Goal: Task Accomplishment & Management: Manage account settings

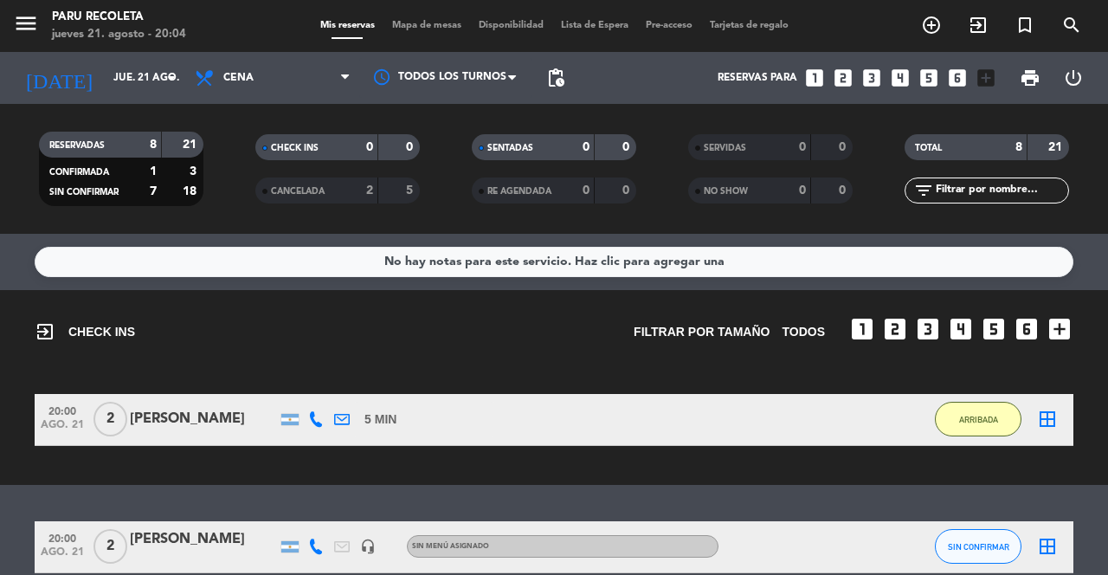
click at [27, 35] on icon "menu" at bounding box center [26, 23] width 26 height 26
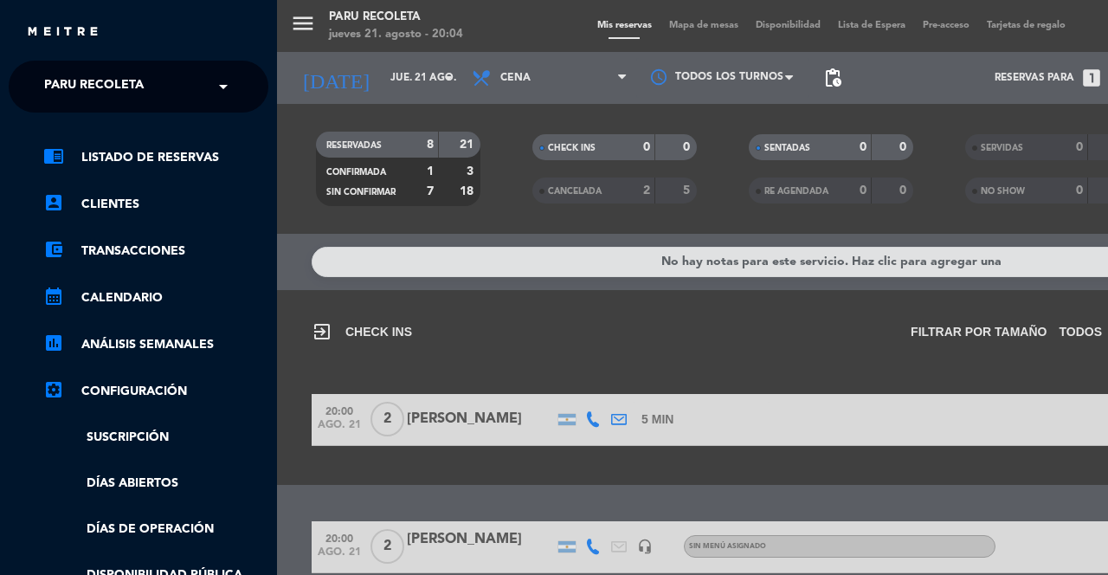
click at [710, 371] on div "menu Paru Recoleta jueves 21. agosto - 20:04 Mis reservas Mapa de mesas Disponi…" at bounding box center [831, 287] width 1108 height 575
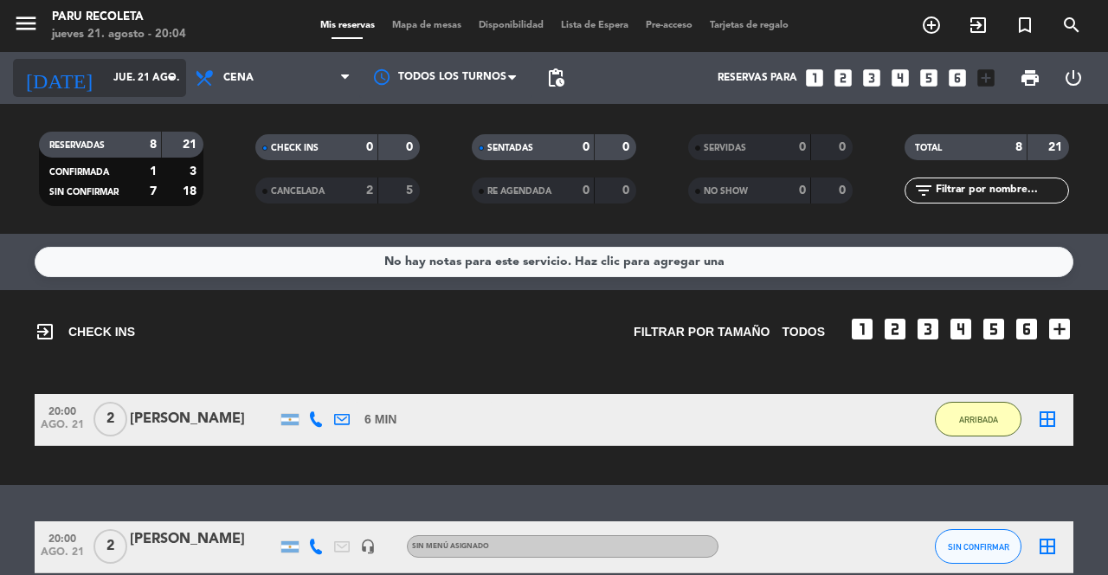
click at [107, 79] on input "jue. 21 ago." at bounding box center [174, 77] width 138 height 29
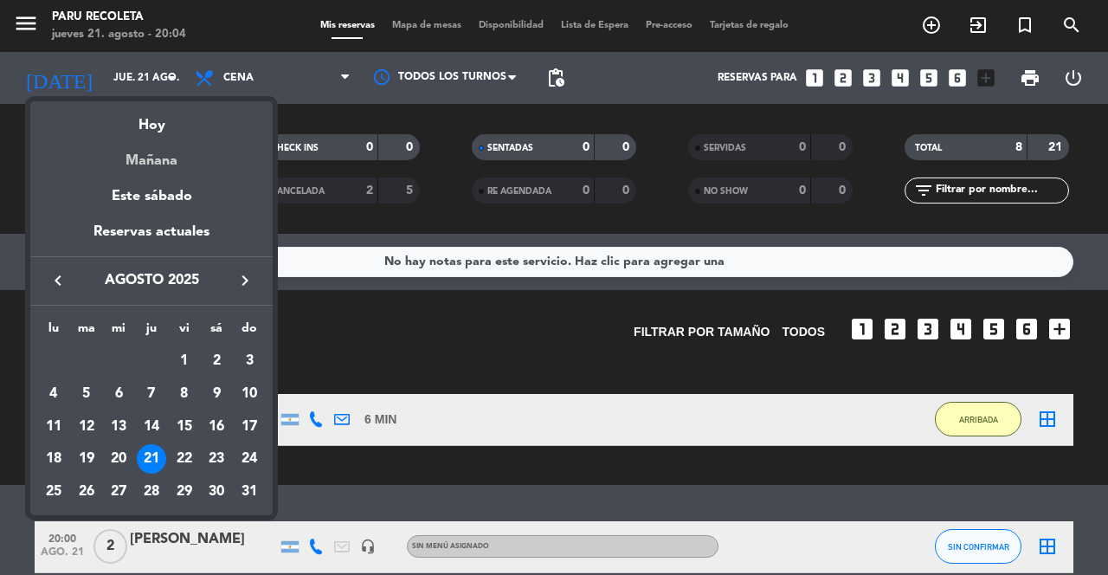
click at [137, 159] on div "Mañana" at bounding box center [151, 154] width 242 height 35
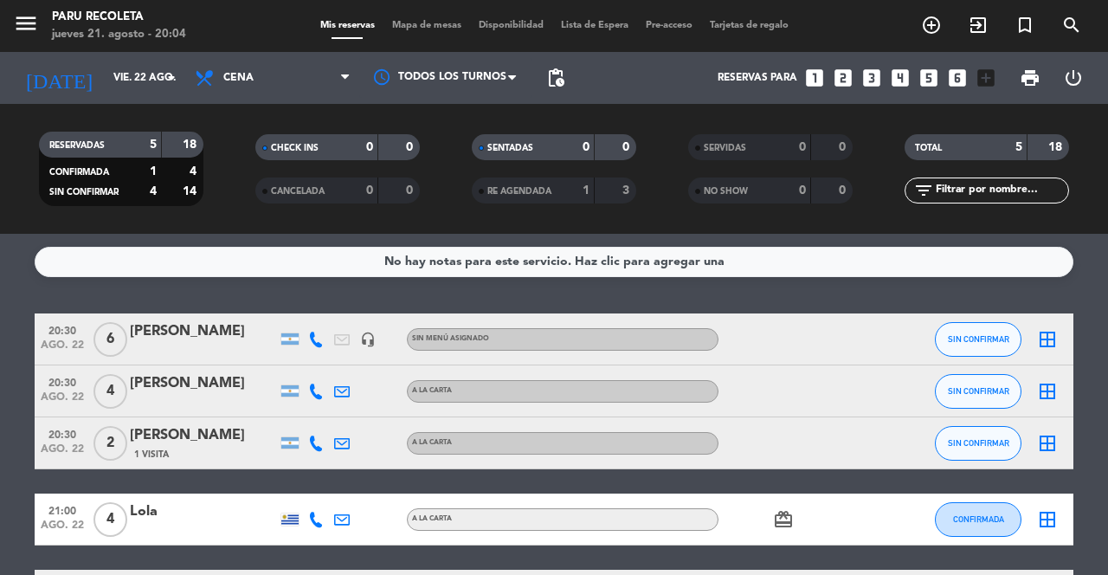
scroll to position [50, 0]
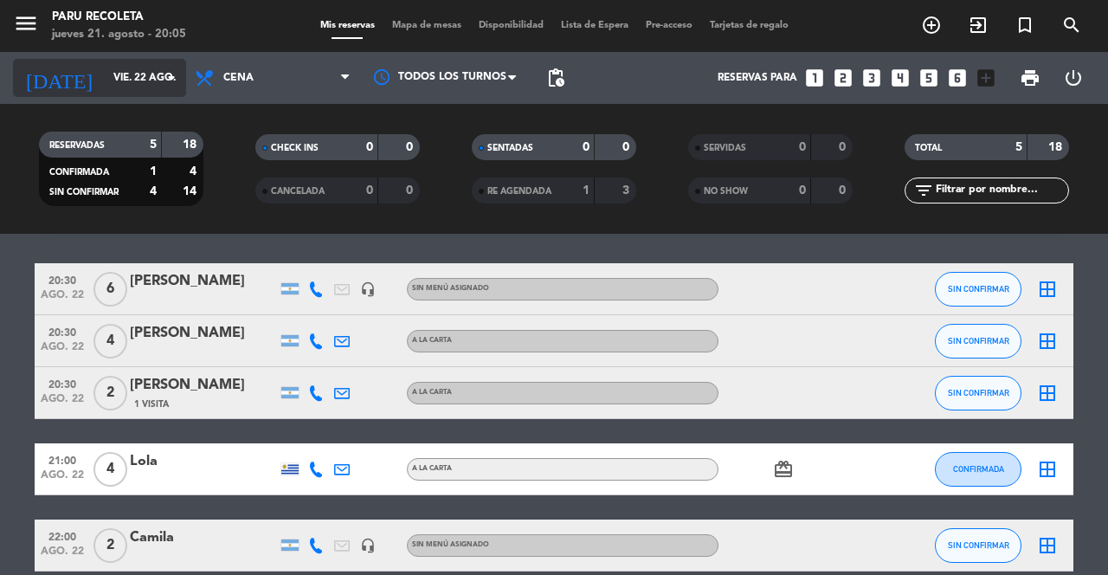
click at [121, 82] on input "vie. 22 ago." at bounding box center [174, 77] width 138 height 29
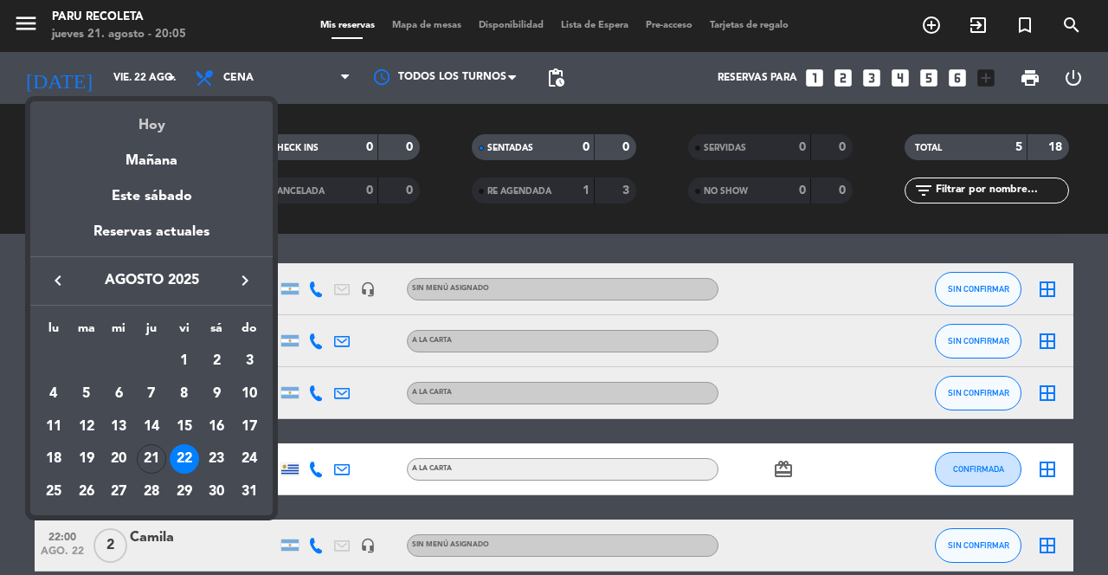
click at [157, 137] on div "Hoy" at bounding box center [151, 118] width 242 height 35
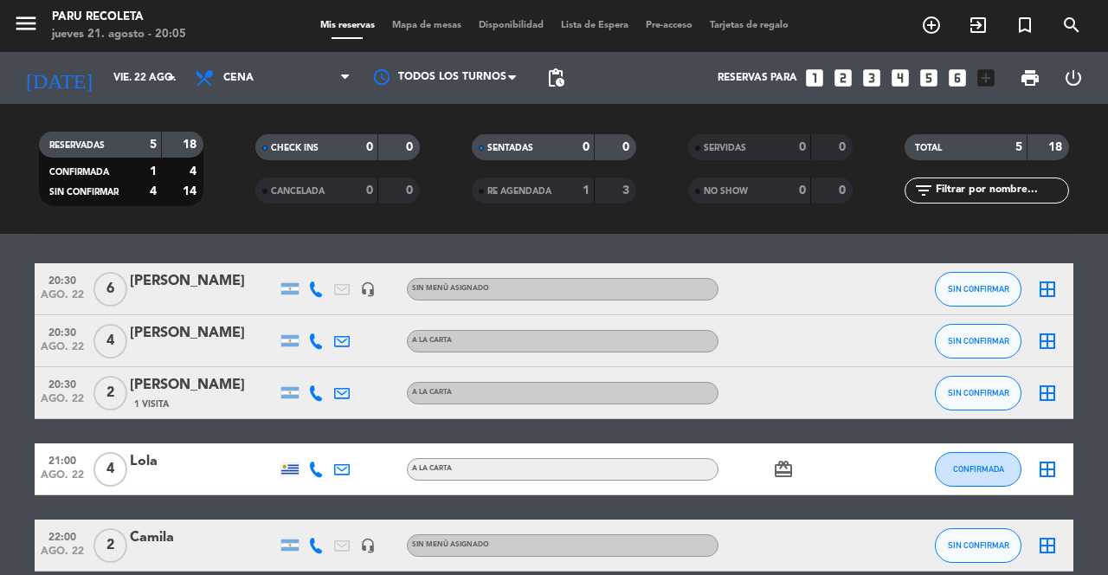
type input "jue. 21 ago."
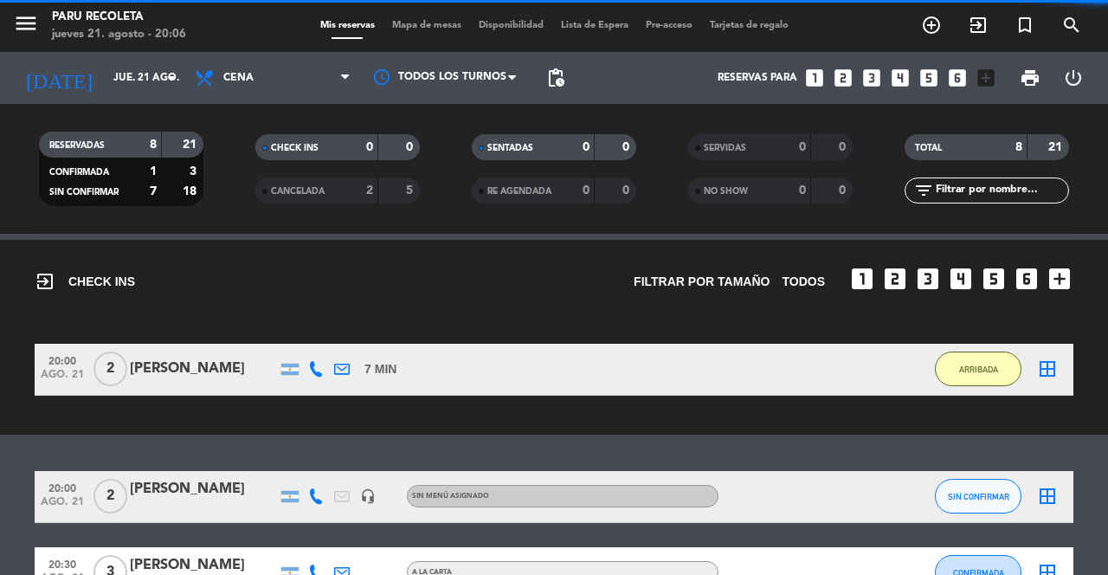
scroll to position [259, 0]
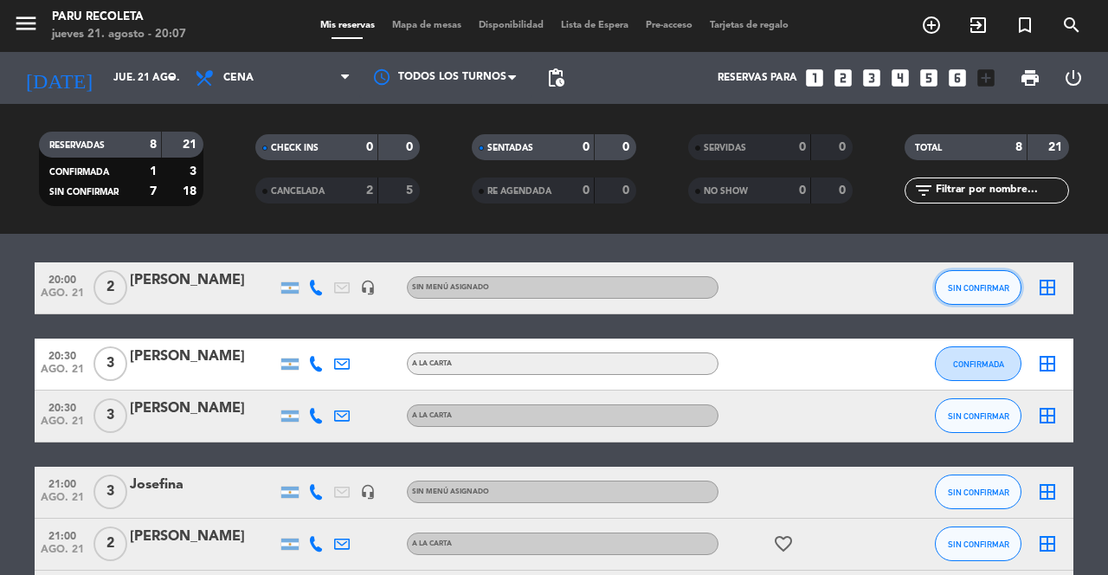
click at [986, 296] on button "SIN CONFIRMAR" at bounding box center [977, 287] width 87 height 35
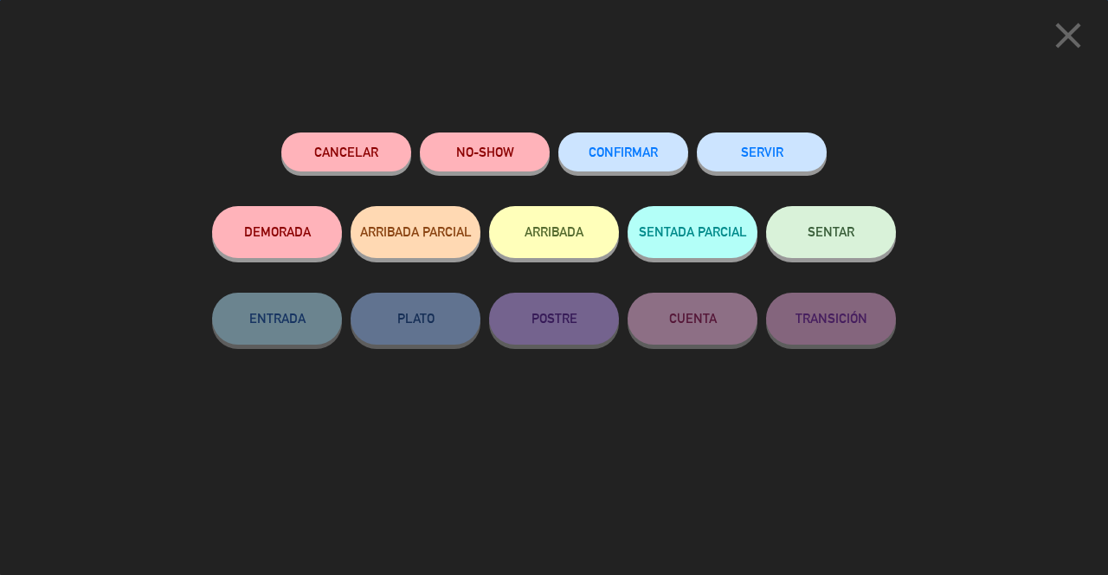
click at [575, 236] on button "ARRIBADA" at bounding box center [554, 232] width 130 height 52
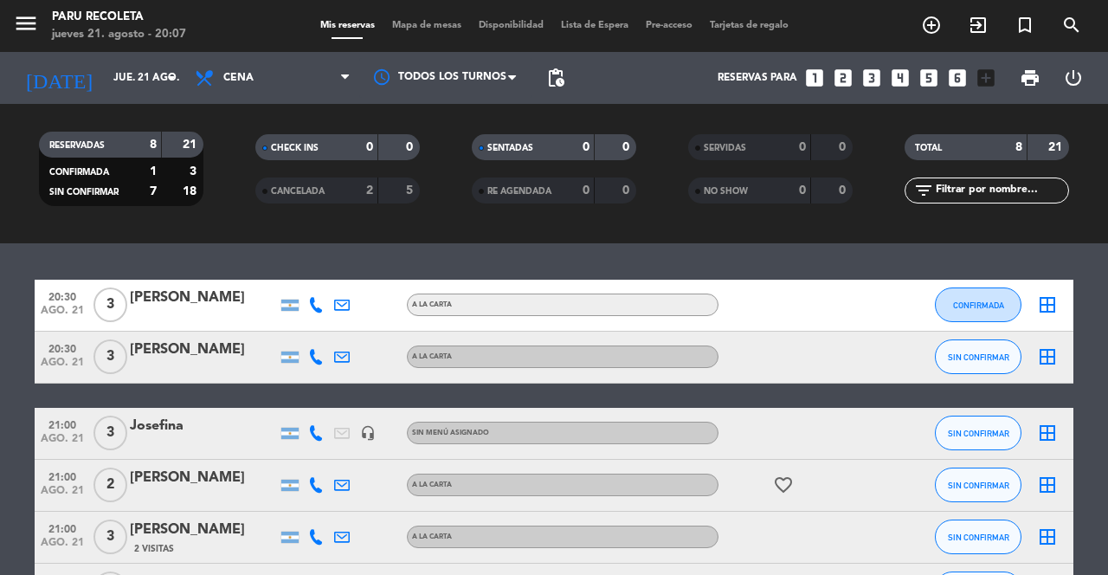
scroll to position [338, 0]
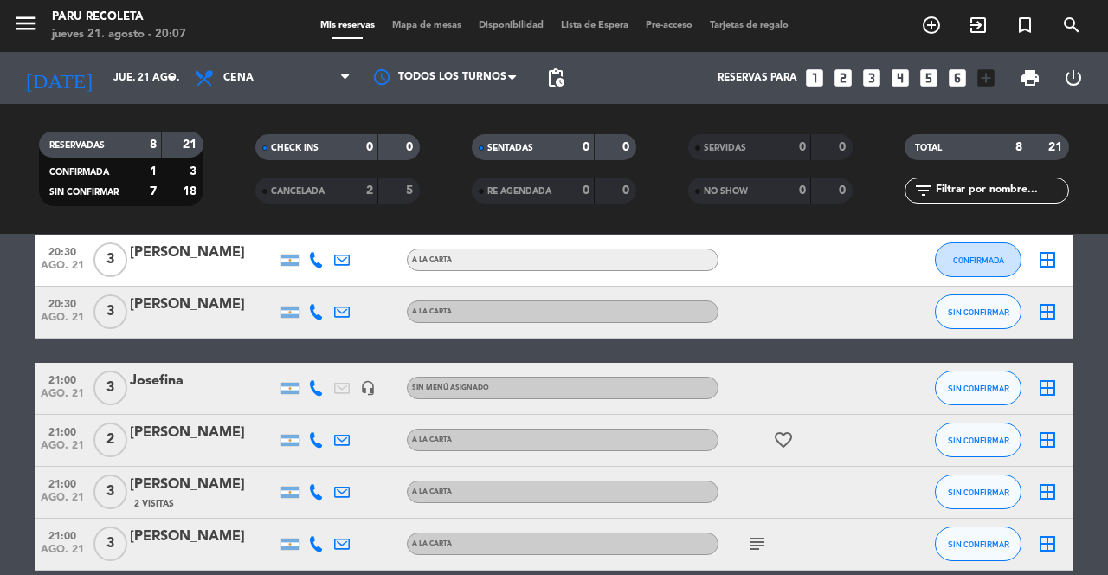
click at [759, 540] on icon "subject" at bounding box center [757, 543] width 21 height 21
click at [767, 536] on icon "subject" at bounding box center [757, 543] width 21 height 21
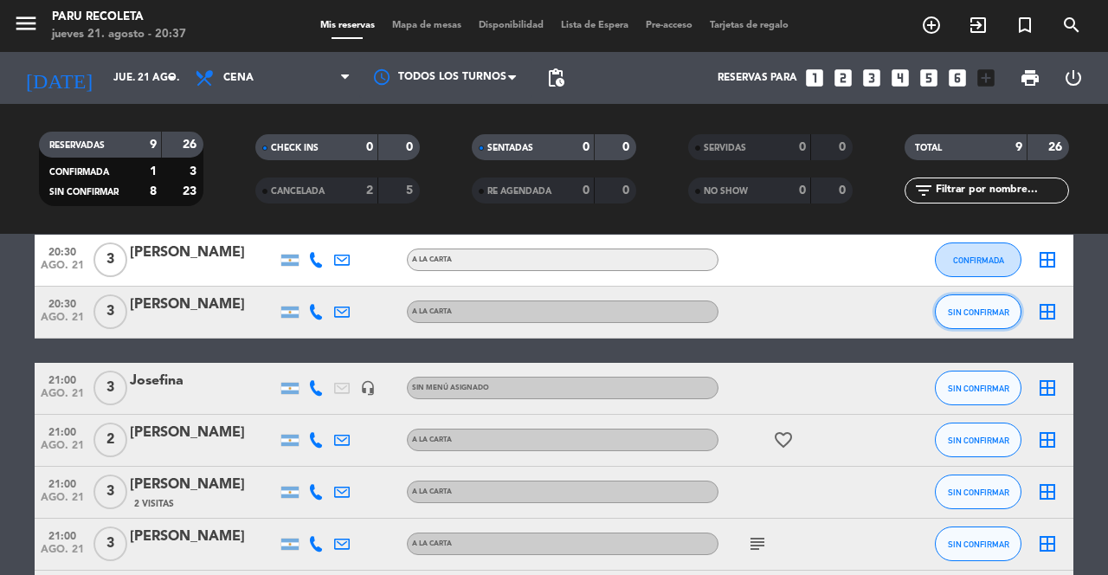
click at [967, 313] on span "SIN CONFIRMAR" at bounding box center [977, 312] width 61 height 10
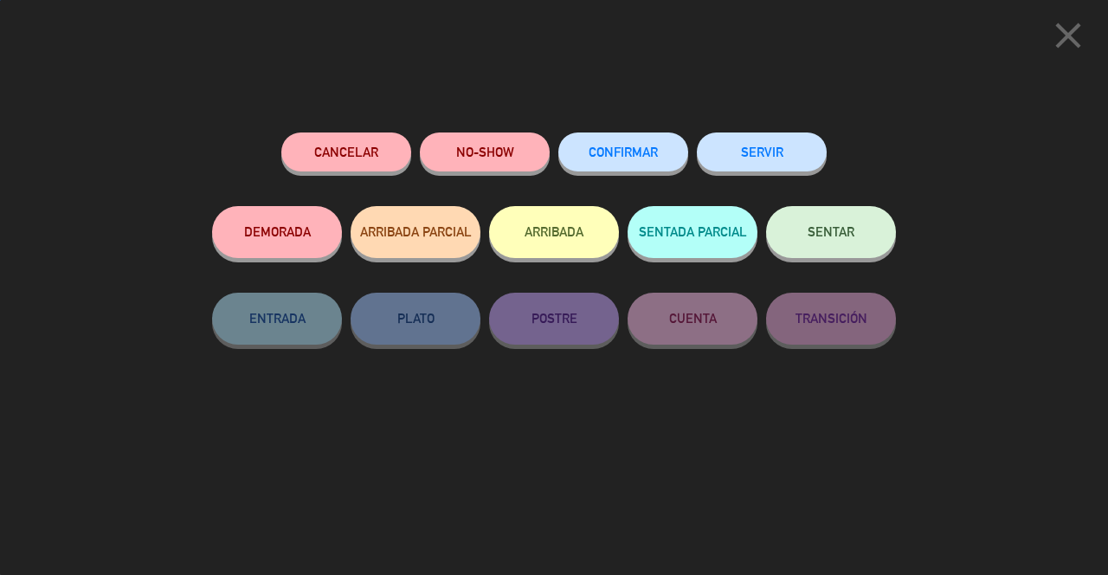
click at [530, 256] on button "ARRIBADA" at bounding box center [554, 232] width 130 height 52
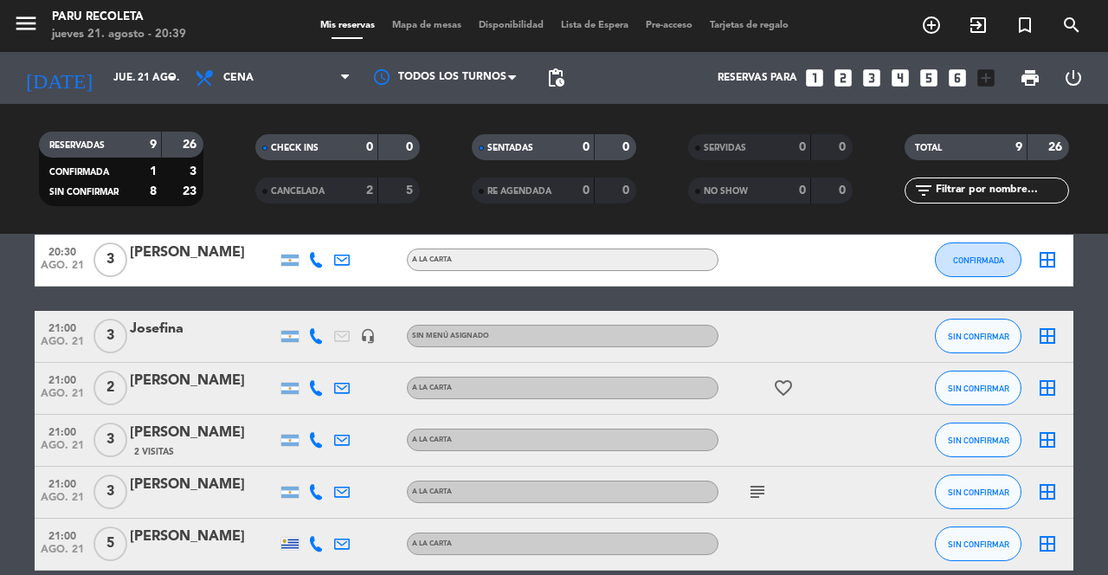
click at [557, 84] on span "pending_actions" at bounding box center [555, 77] width 21 height 21
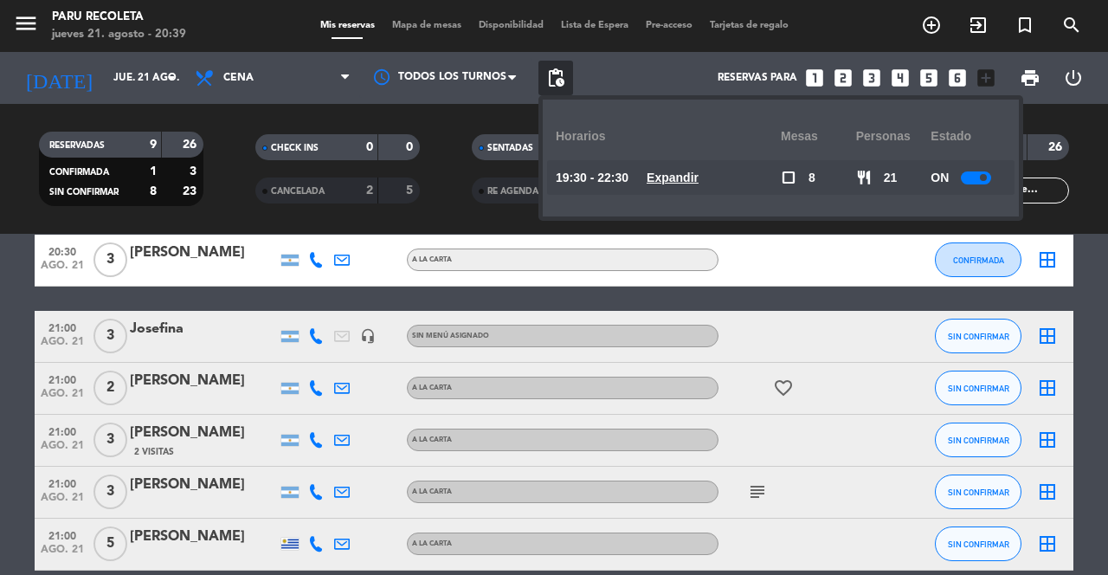
click at [672, 183] on u "Expandir" at bounding box center [672, 177] width 52 height 14
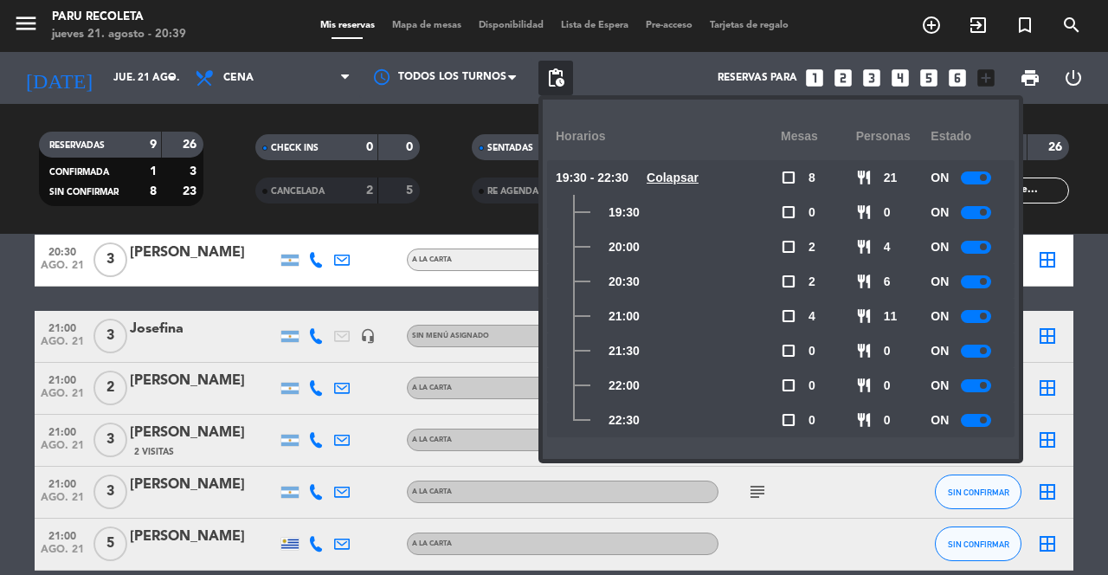
click at [981, 385] on span at bounding box center [982, 385] width 7 height 7
click at [981, 350] on span at bounding box center [982, 350] width 7 height 7
click at [980, 319] on div at bounding box center [975, 316] width 30 height 13
click at [548, 84] on span "pending_actions" at bounding box center [555, 77] width 21 height 21
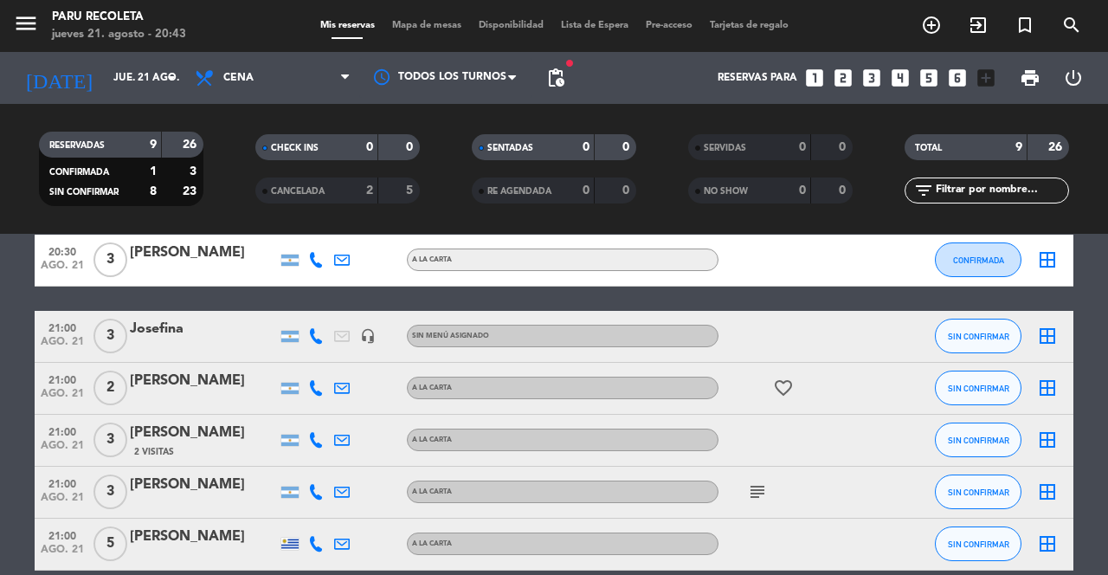
click at [556, 84] on span "pending_actions" at bounding box center [555, 77] width 21 height 21
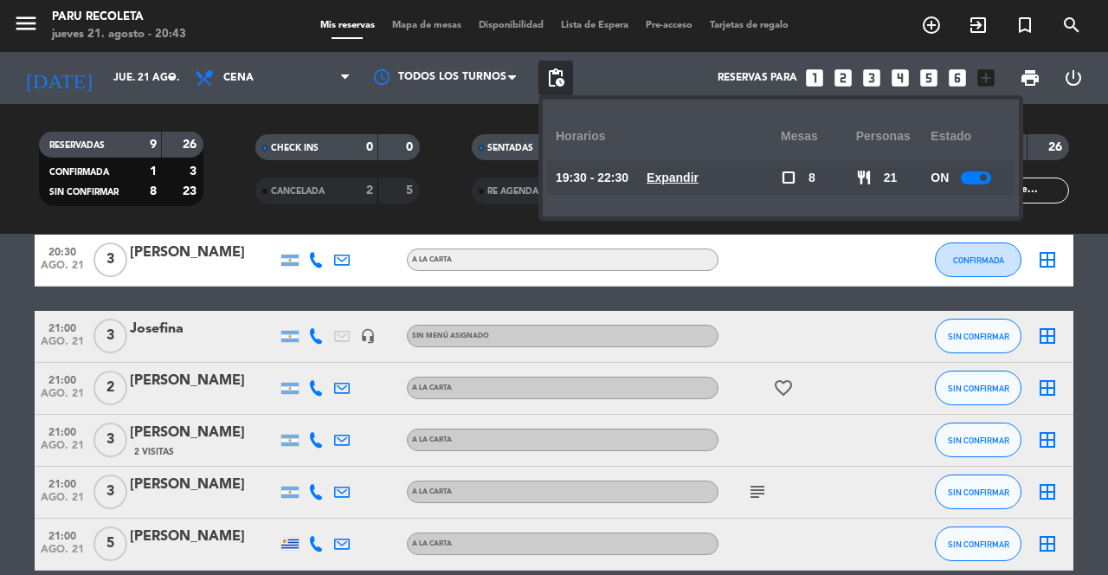
click at [673, 199] on availability-row "19:30 - 22:30 Expandir check_box_outline_blank 8 restaurant 21 ON" at bounding box center [780, 181] width 441 height 43
click at [667, 187] on span "Expandir" at bounding box center [672, 178] width 52 height 20
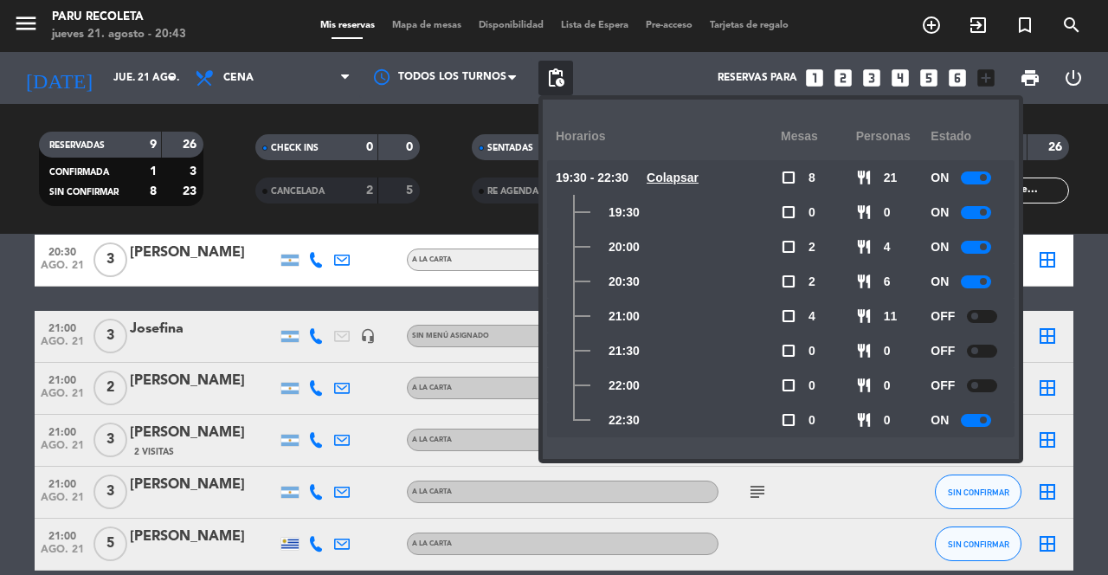
scroll to position [83, 0]
click at [971, 414] on div at bounding box center [975, 420] width 30 height 13
click at [549, 87] on span "pending_actions" at bounding box center [555, 77] width 21 height 21
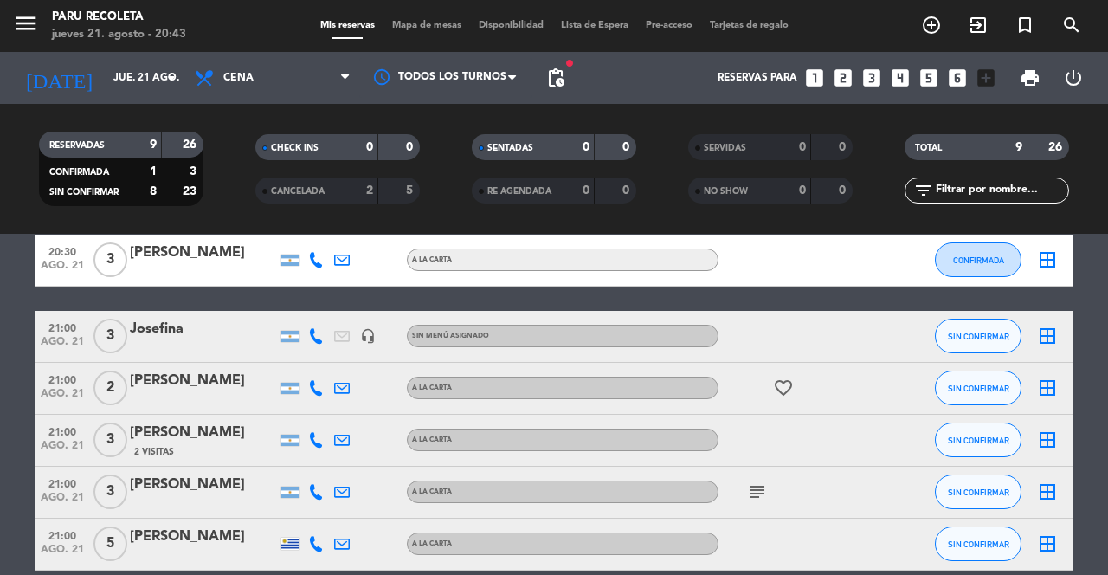
click at [315, 339] on icon at bounding box center [316, 336] width 16 height 16
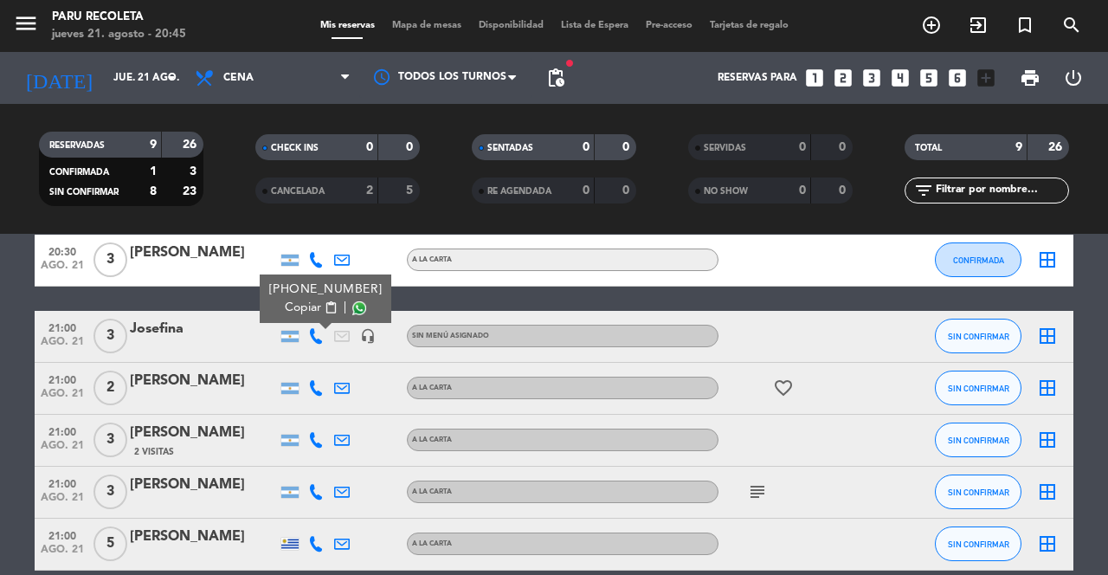
click at [314, 391] on icon at bounding box center [316, 388] width 16 height 16
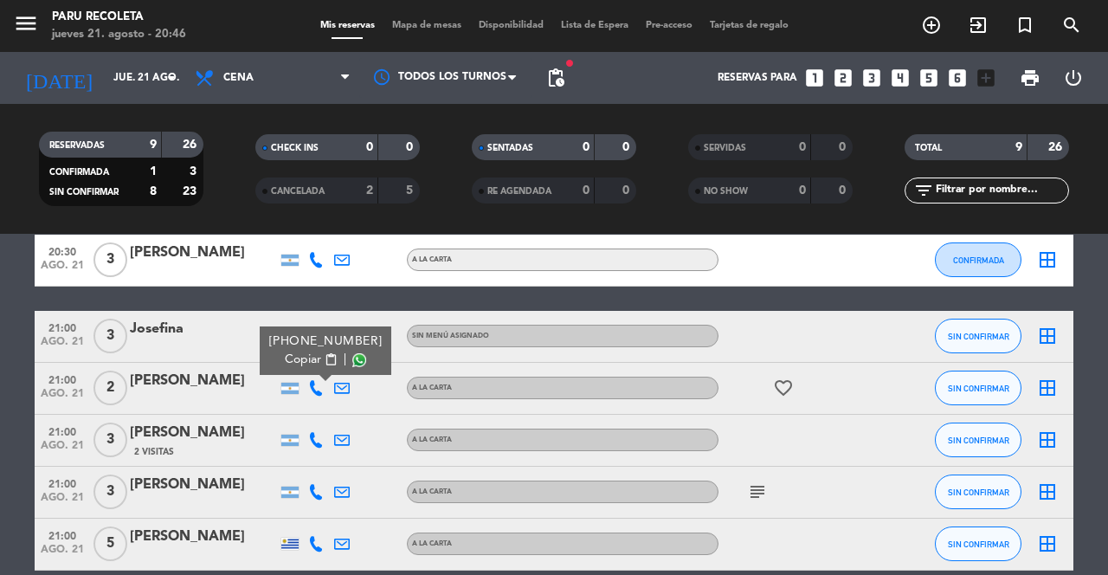
click at [316, 445] on icon at bounding box center [316, 440] width 16 height 16
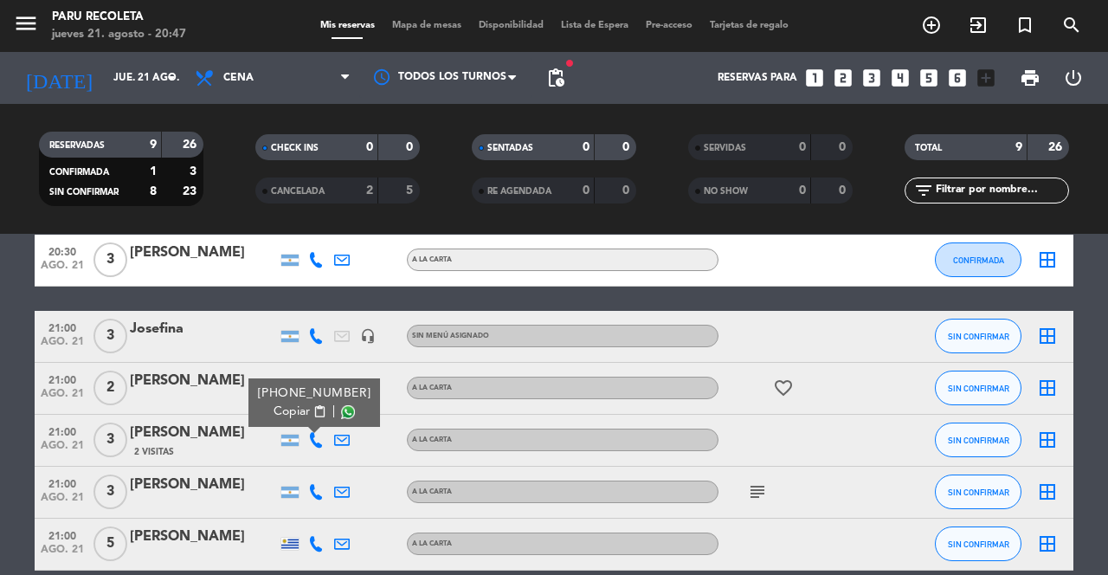
click at [319, 492] on icon at bounding box center [316, 492] width 16 height 16
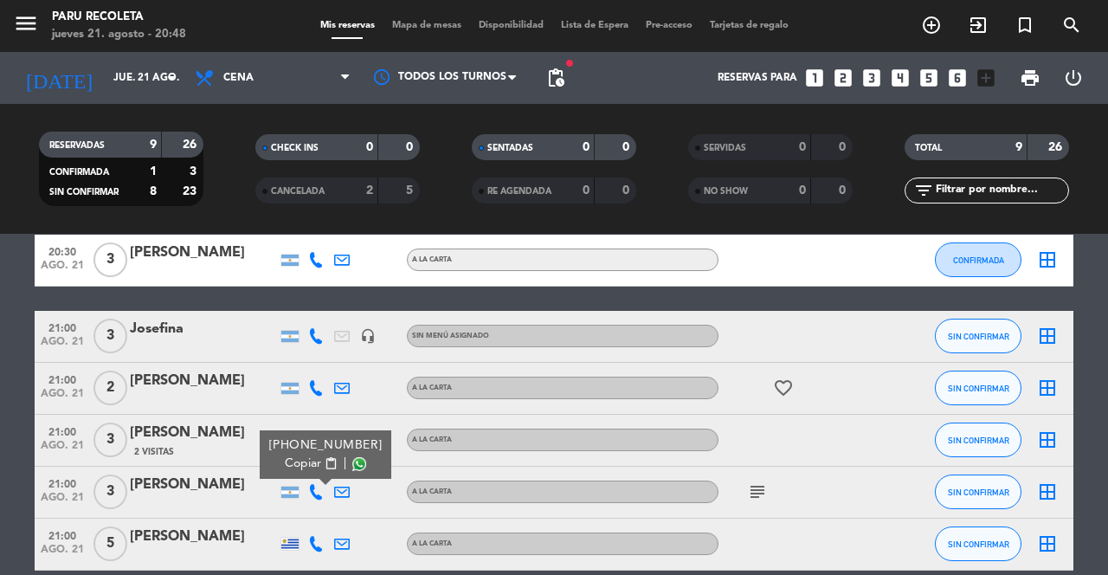
click at [320, 549] on icon at bounding box center [316, 544] width 16 height 16
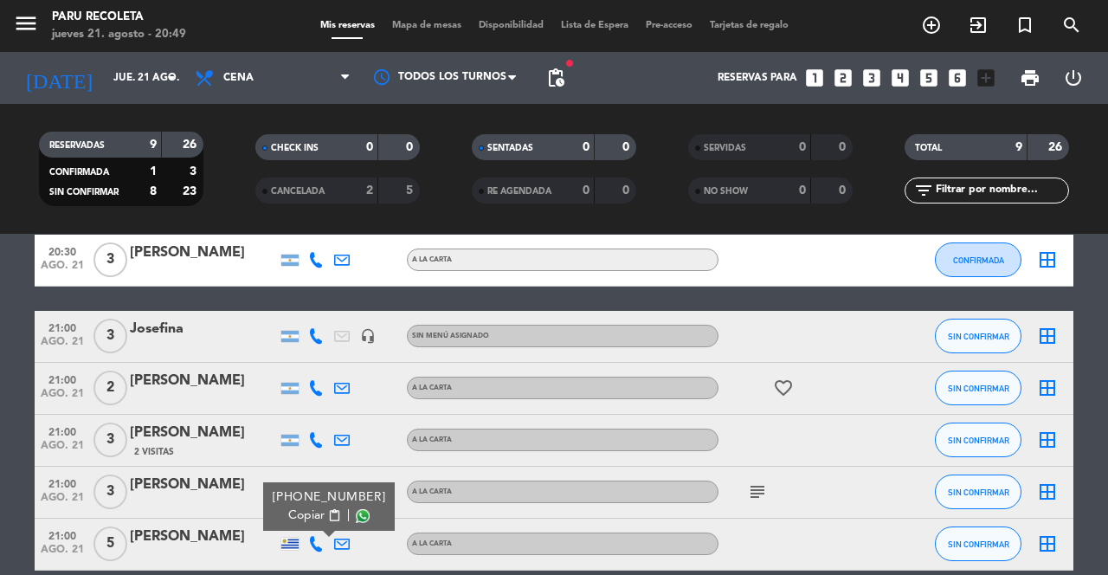
scroll to position [78, 0]
click at [110, 318] on span "3" at bounding box center [110, 335] width 34 height 35
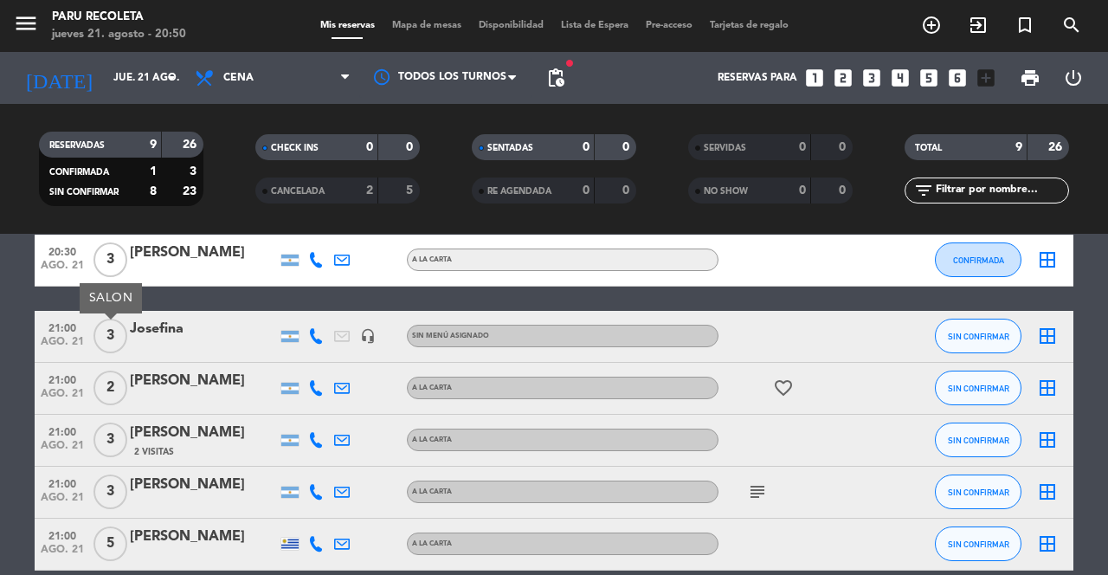
click at [317, 536] on icon at bounding box center [316, 544] width 16 height 16
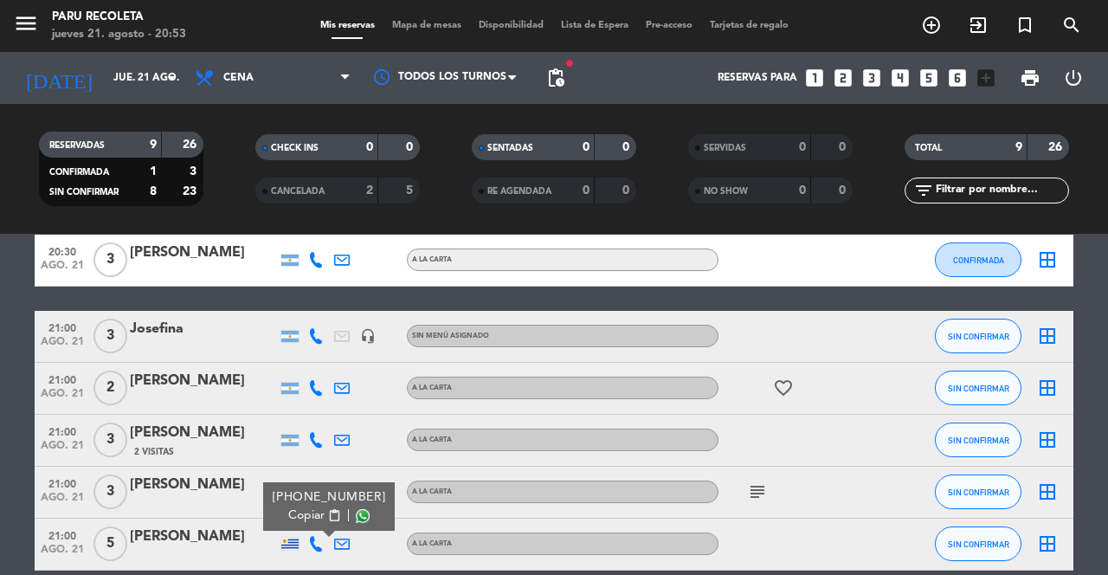
click at [121, 318] on span "3" at bounding box center [110, 335] width 34 height 35
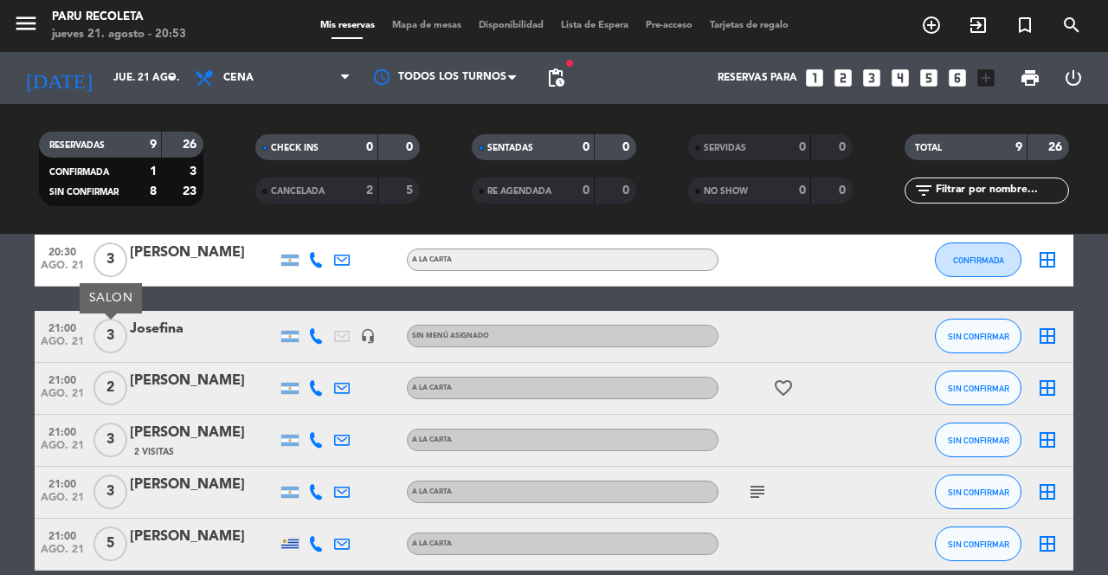
click at [164, 318] on div "Josefina" at bounding box center [203, 329] width 147 height 22
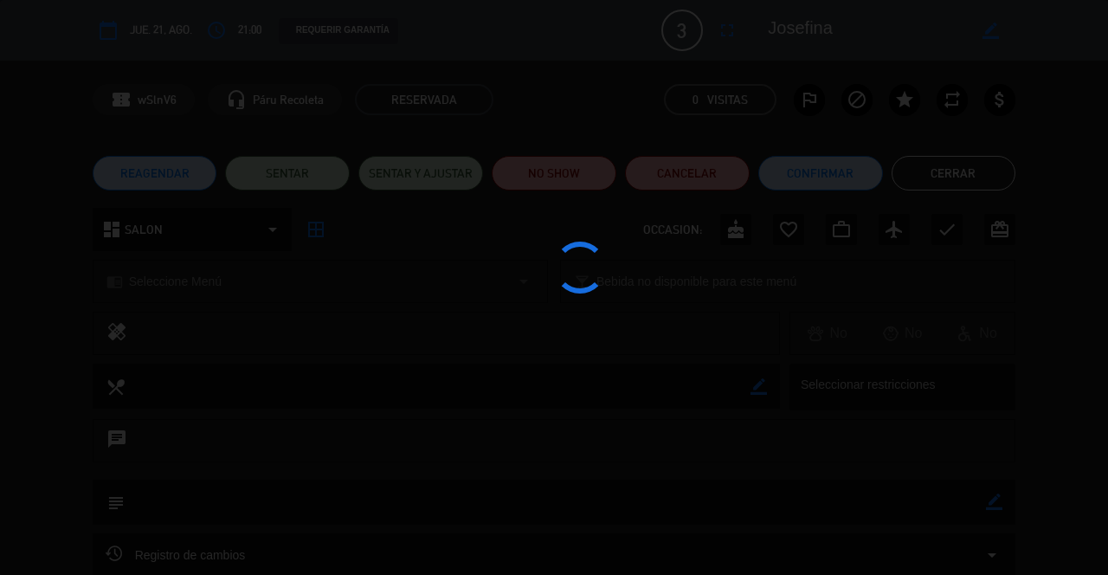
click at [177, 243] on div at bounding box center [554, 287] width 1108 height 575
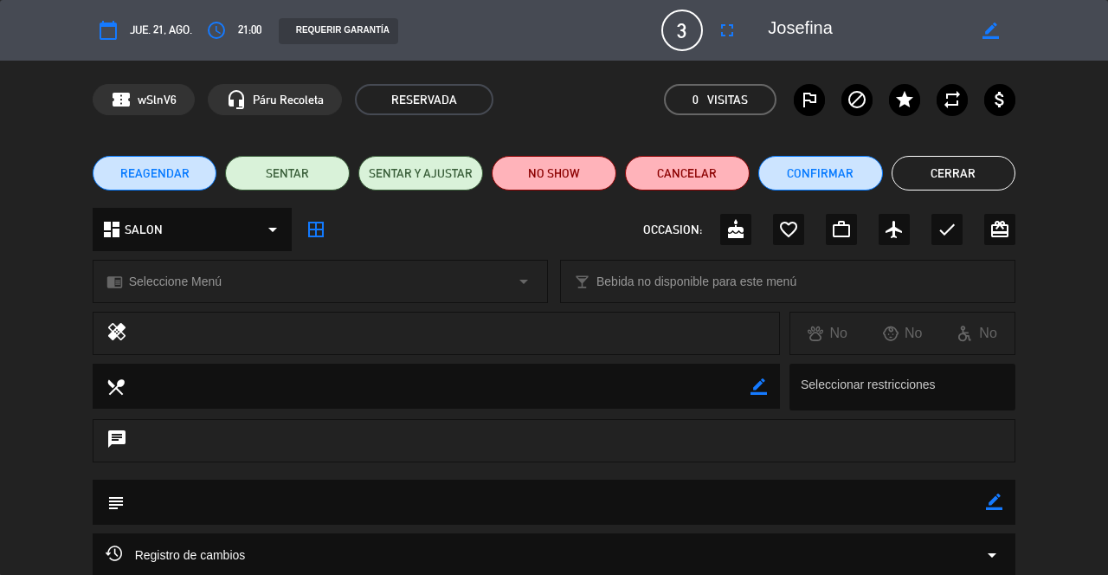
click at [170, 48] on div "calendar_today jue. 21, ago. access_time 21:00 REQUERIR GARANTÍA 3 [PERSON_NAME…" at bounding box center [554, 31] width 923 height 42
click at [157, 48] on div "calendar_today jue. 21, ago. access_time 21:00 REQUERIR GARANTÍA 3 [PERSON_NAME…" at bounding box center [554, 31] width 923 height 42
click at [151, 188] on button "REAGENDAR" at bounding box center [155, 173] width 125 height 35
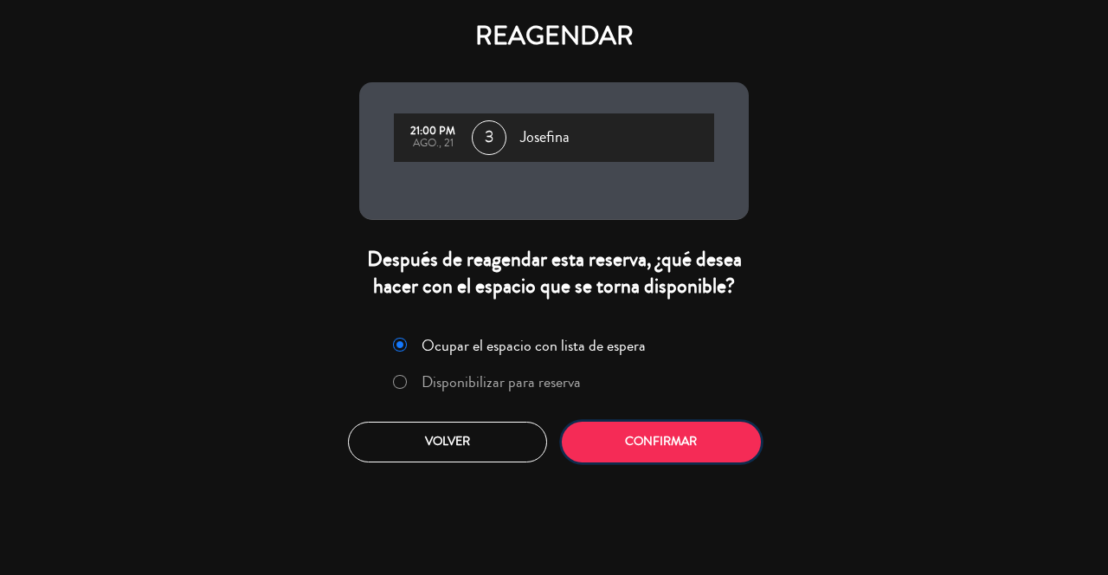
click at [648, 448] on button "Confirmar" at bounding box center [661, 441] width 199 height 41
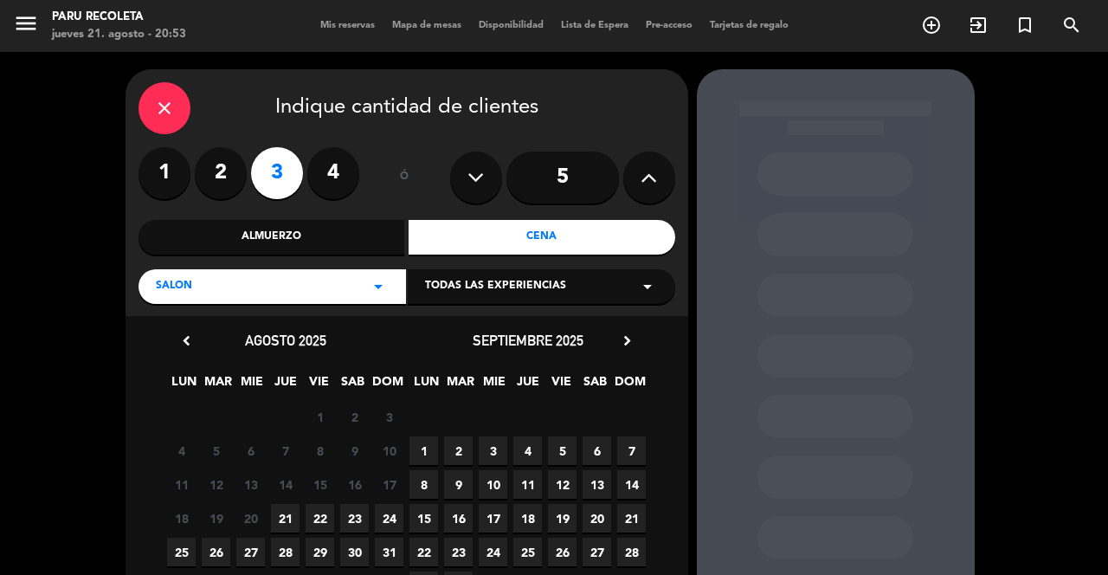
click at [276, 504] on span "21" at bounding box center [285, 518] width 29 height 29
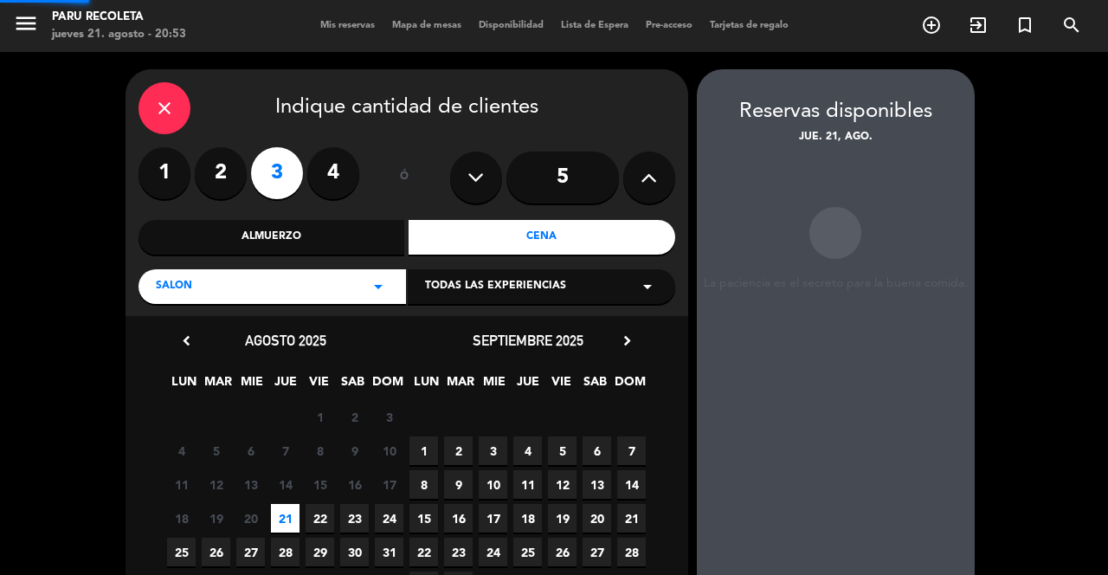
scroll to position [49, 0]
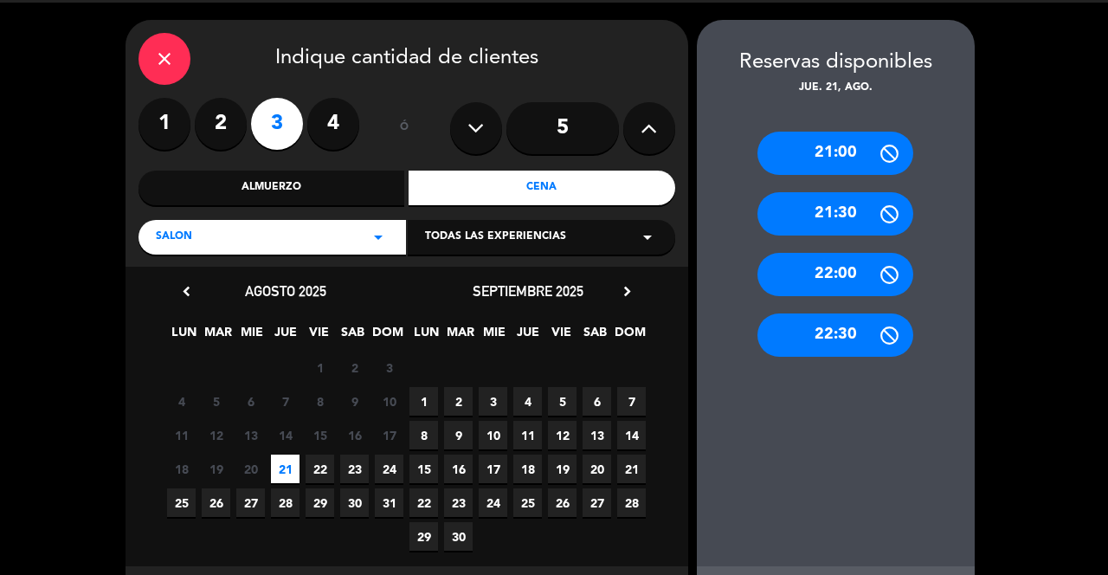
click at [793, 201] on div "21:30" at bounding box center [835, 213] width 156 height 43
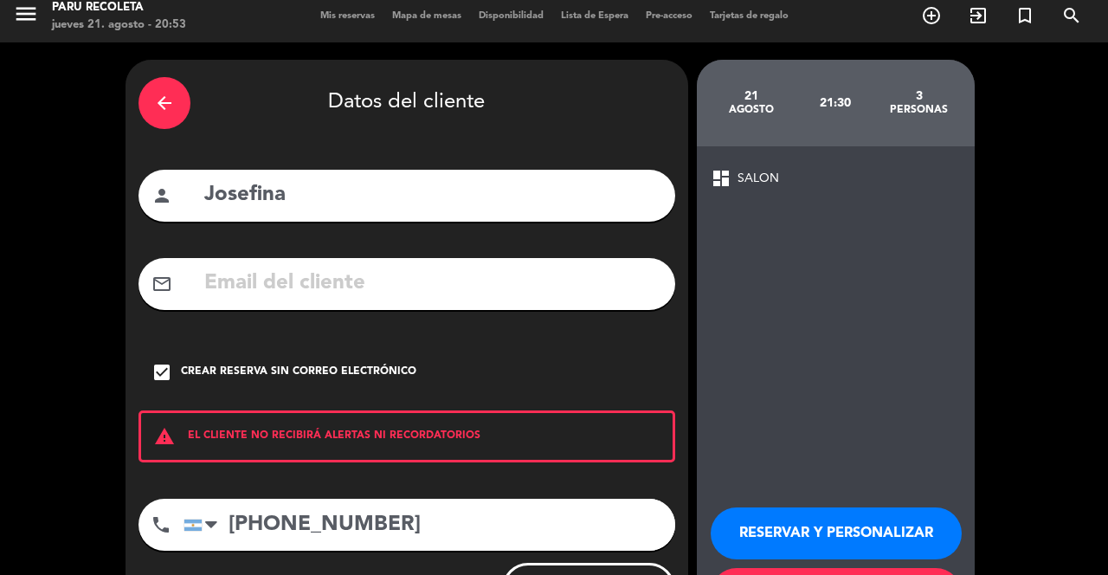
scroll to position [83, 0]
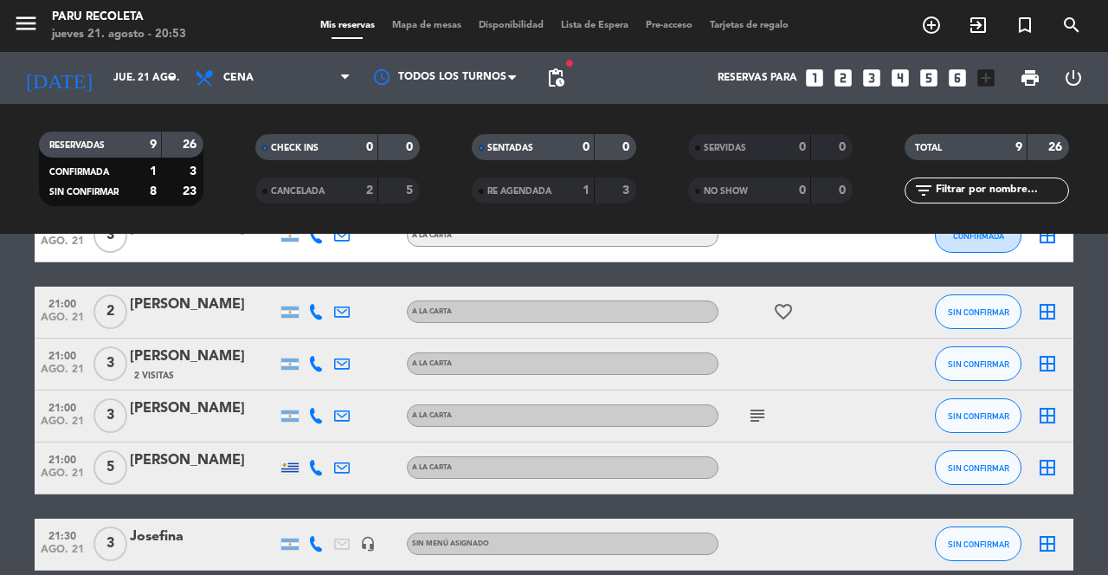
click at [926, 32] on icon "add_circle_outline" at bounding box center [931, 25] width 21 height 21
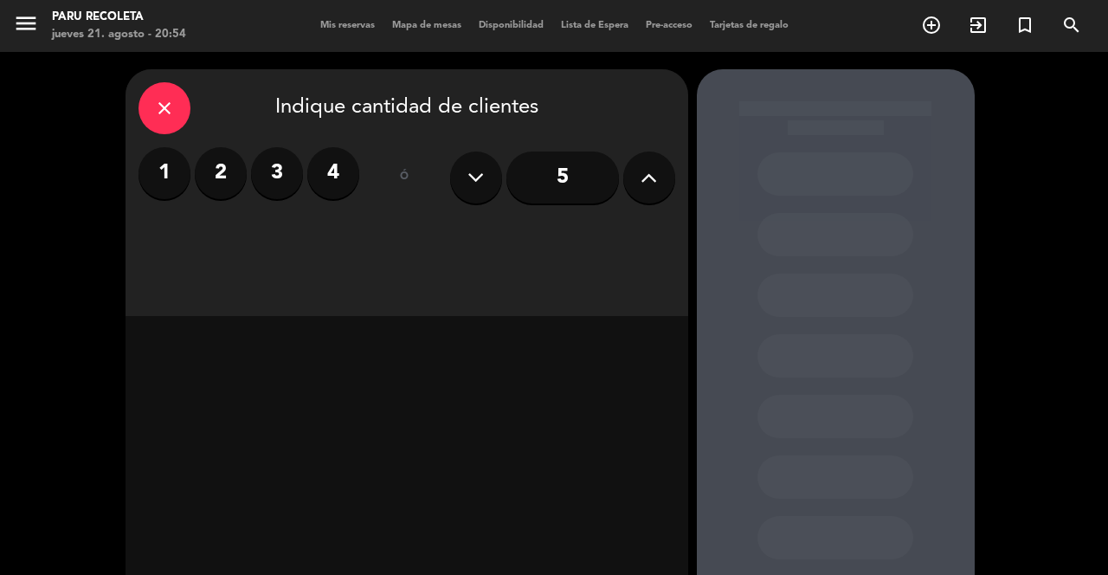
click at [282, 183] on label "3" at bounding box center [277, 173] width 52 height 52
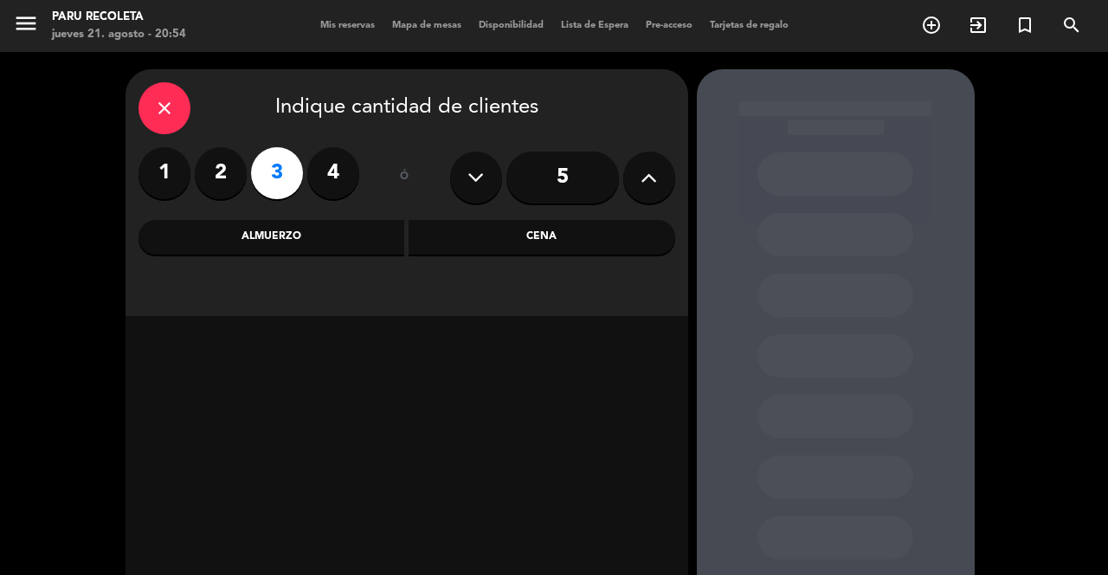
click at [477, 250] on div "Cena" at bounding box center [541, 237] width 267 height 35
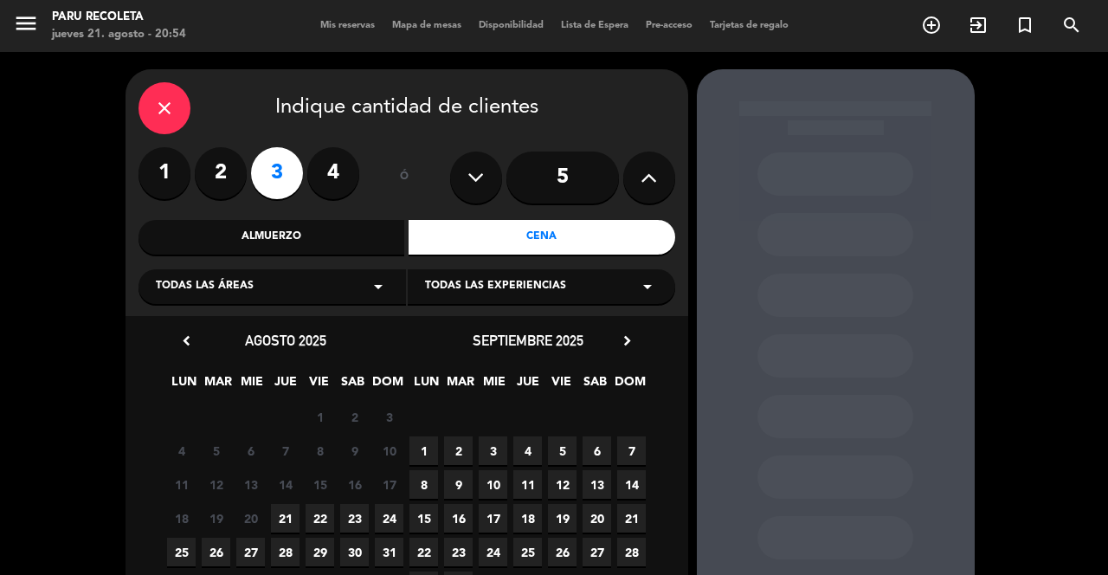
scroll to position [39, 0]
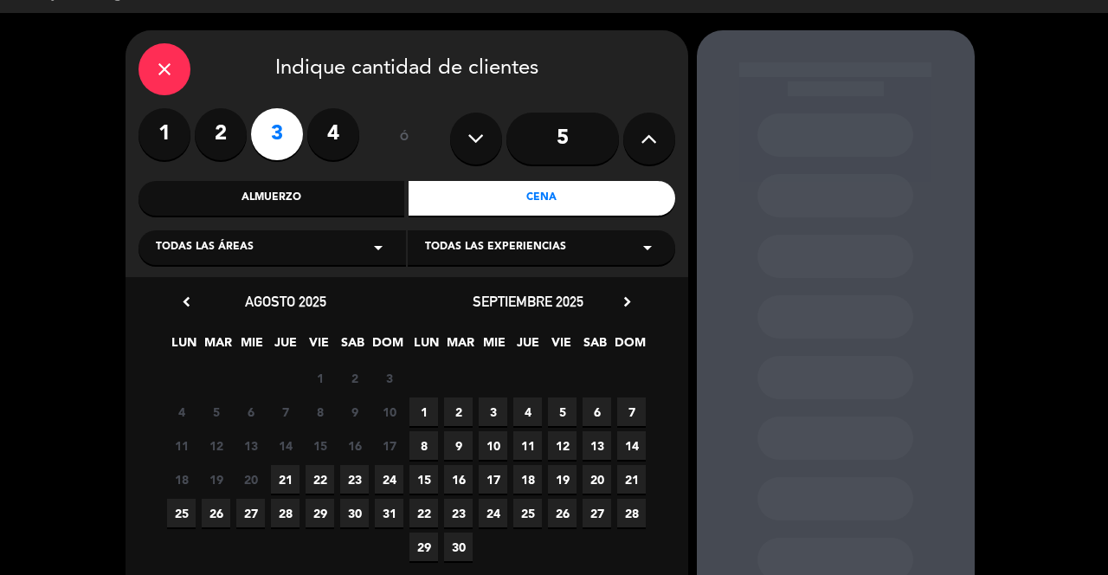
click at [286, 480] on span "21" at bounding box center [285, 479] width 29 height 29
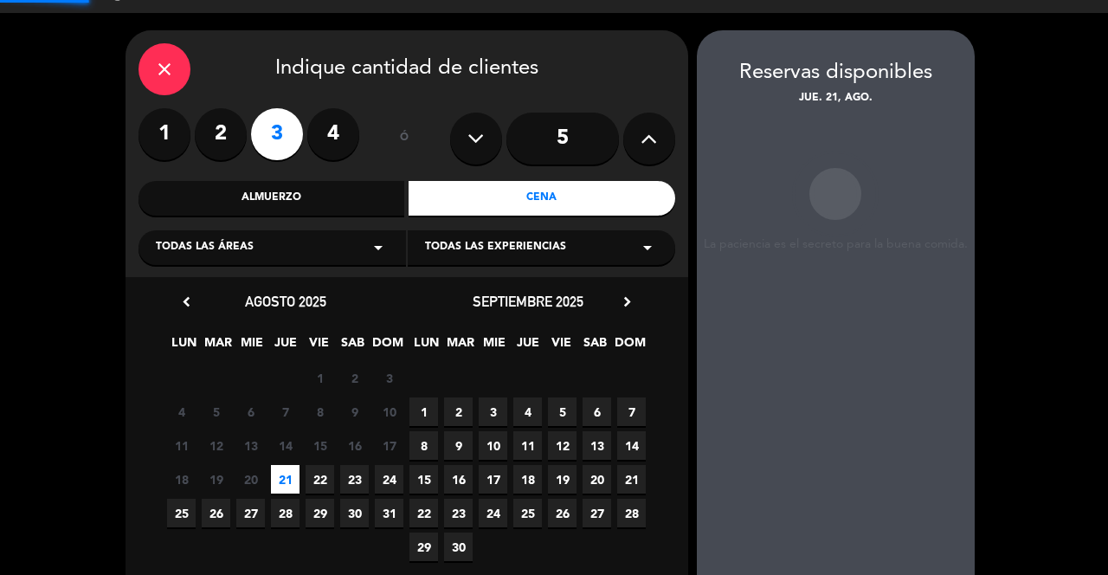
scroll to position [49, 0]
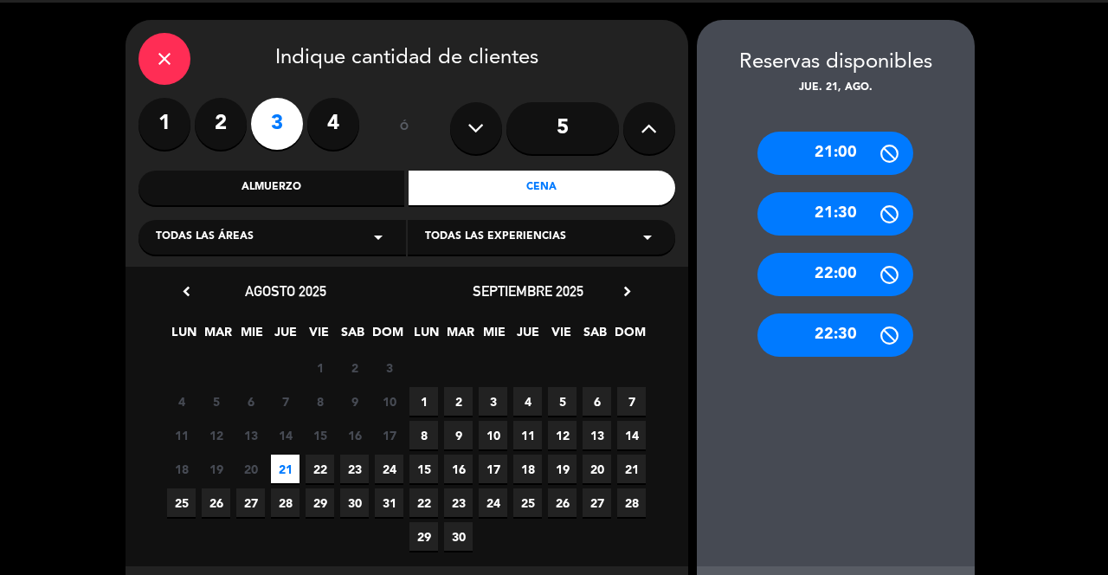
click at [812, 258] on div "22:00" at bounding box center [835, 274] width 156 height 43
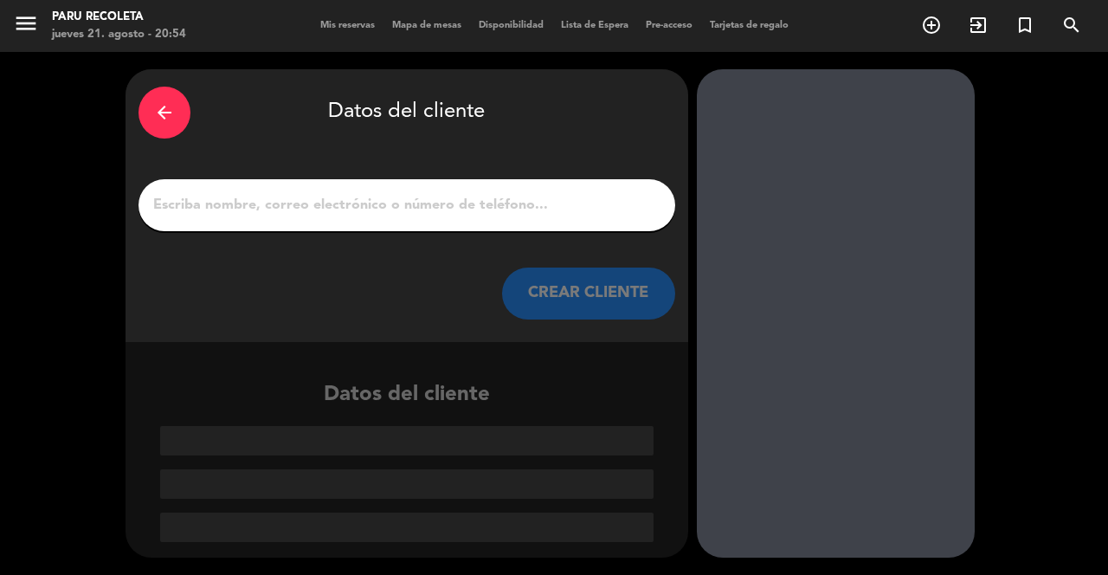
scroll to position [0, 0]
click at [290, 194] on input "1" at bounding box center [406, 205] width 511 height 24
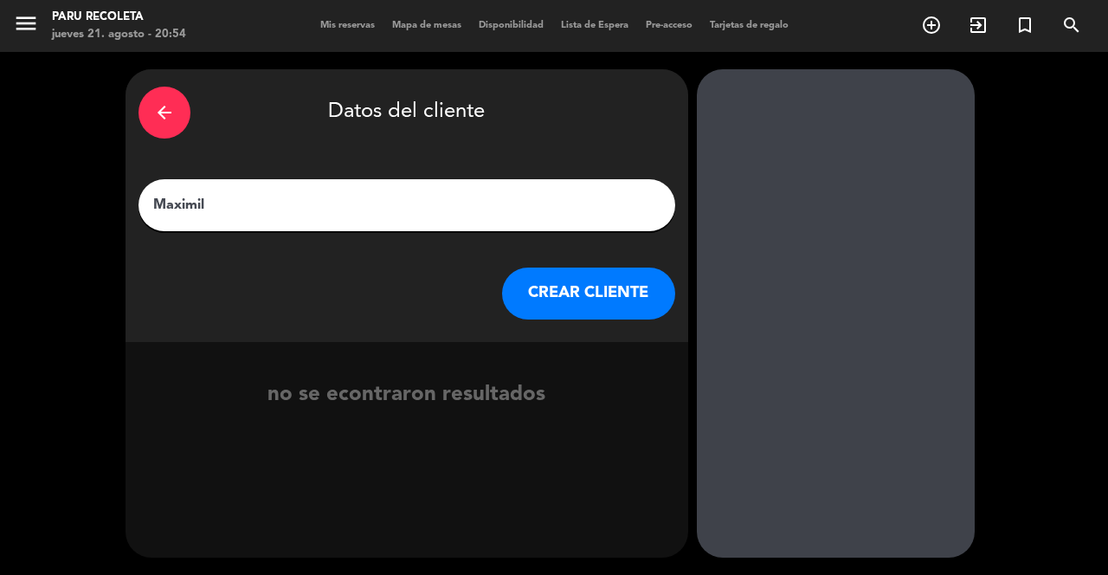
type input "[PERSON_NAME]"
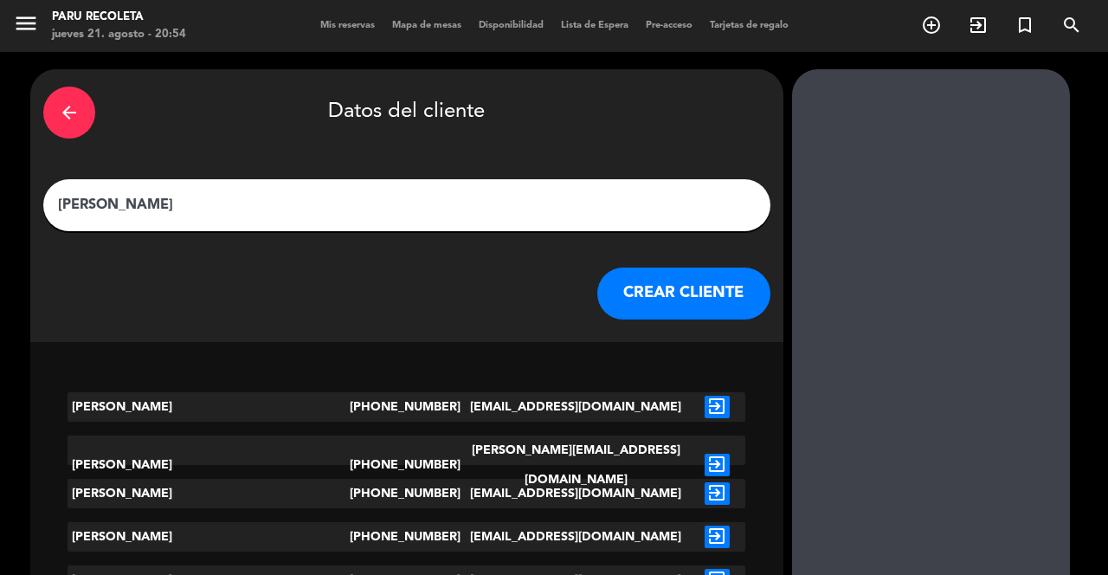
click at [630, 293] on button "CREAR CLIENTE" at bounding box center [683, 293] width 173 height 52
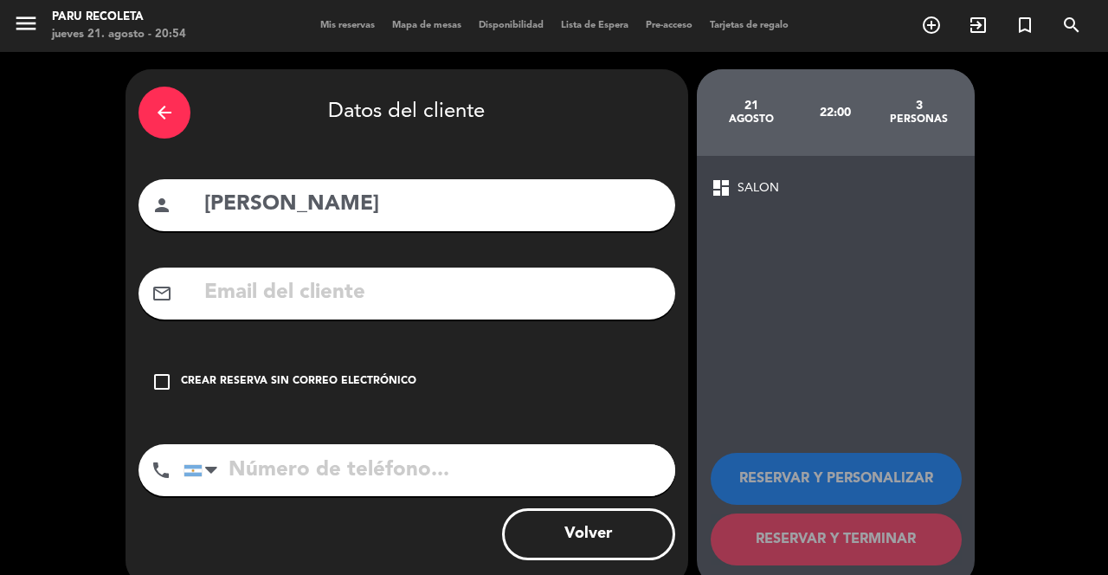
click at [183, 373] on div "Crear reserva sin correo electrónico" at bounding box center [298, 381] width 235 height 17
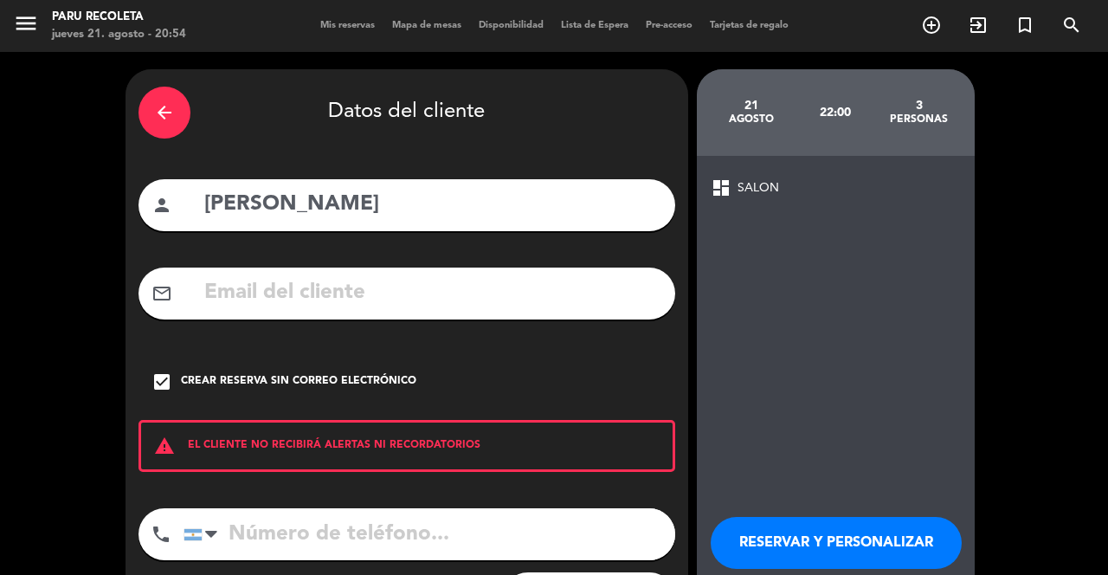
click at [541, 523] on input "tel" at bounding box center [428, 534] width 491 height 52
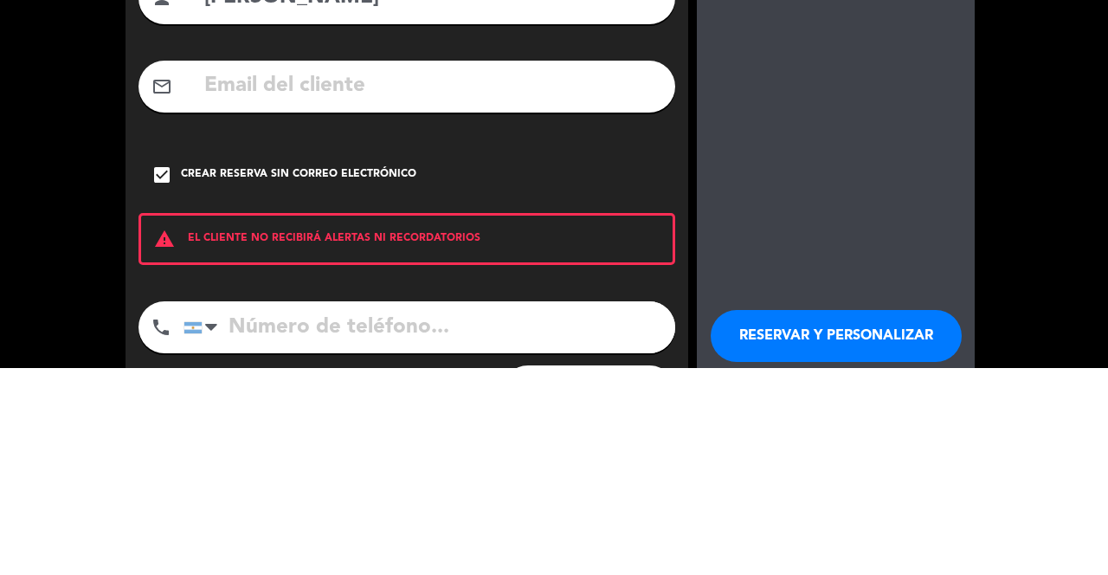
scroll to position [83, 0]
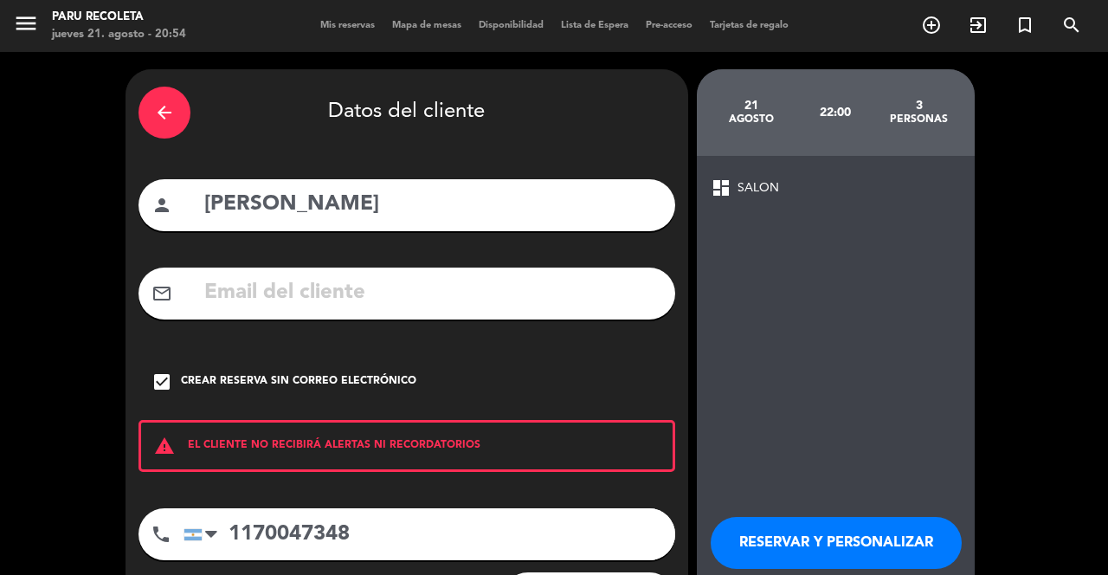
type input "1170047348"
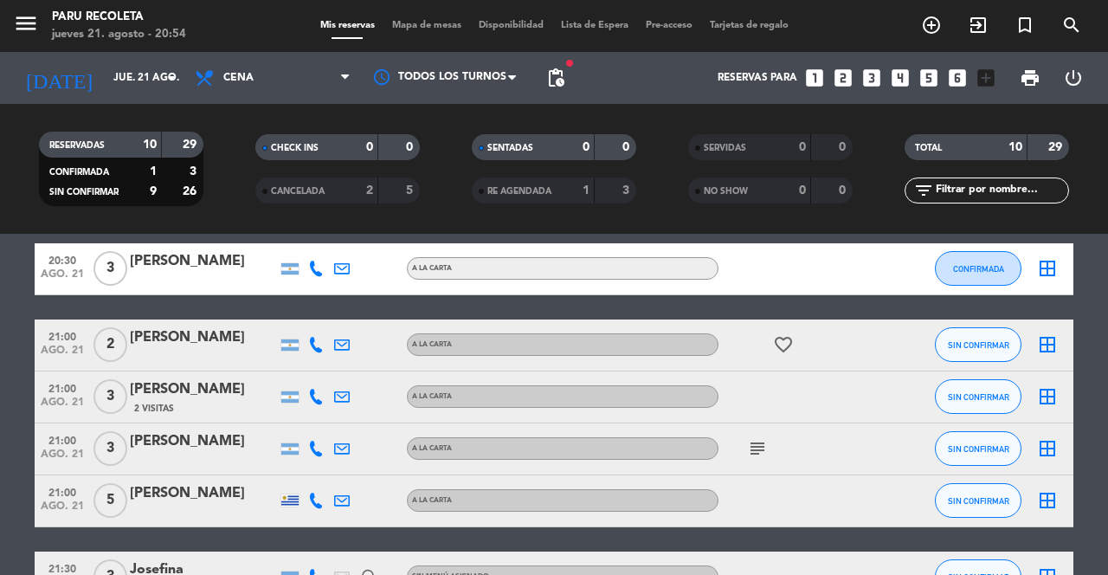
scroll to position [409, 0]
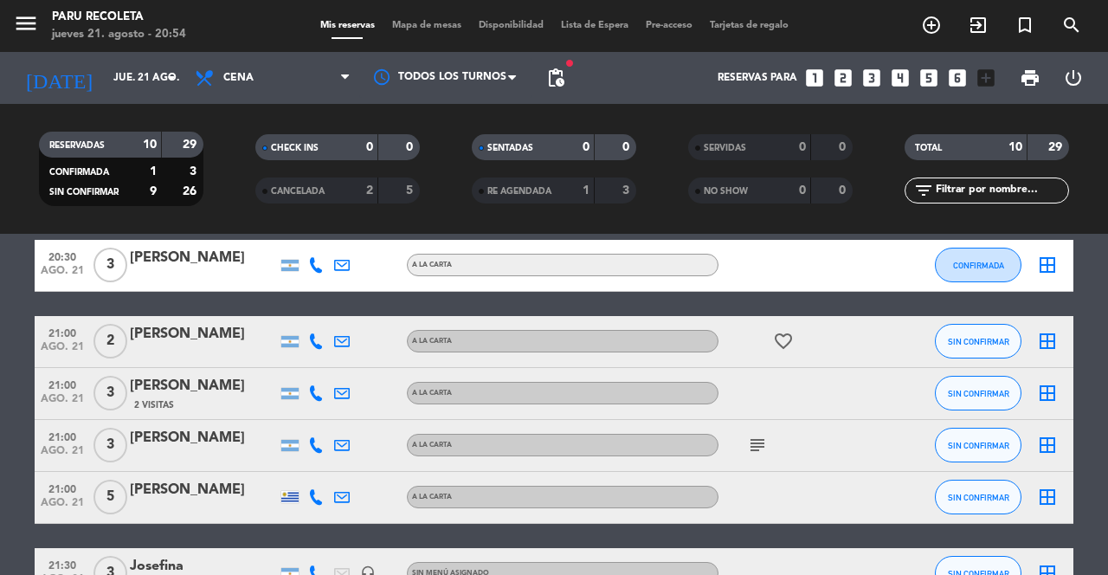
click at [767, 434] on icon "subject" at bounding box center [757, 444] width 21 height 21
click at [763, 434] on icon "subject" at bounding box center [757, 444] width 21 height 21
click at [986, 376] on button "SIN CONFIRMAR" at bounding box center [977, 393] width 87 height 35
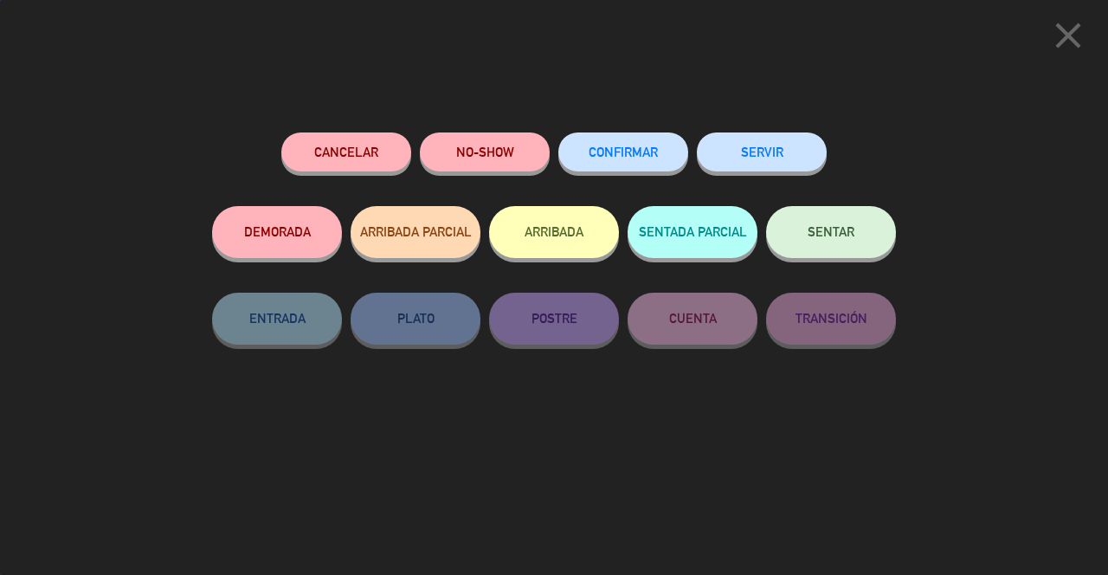
click at [577, 242] on button "ARRIBADA" at bounding box center [554, 232] width 130 height 52
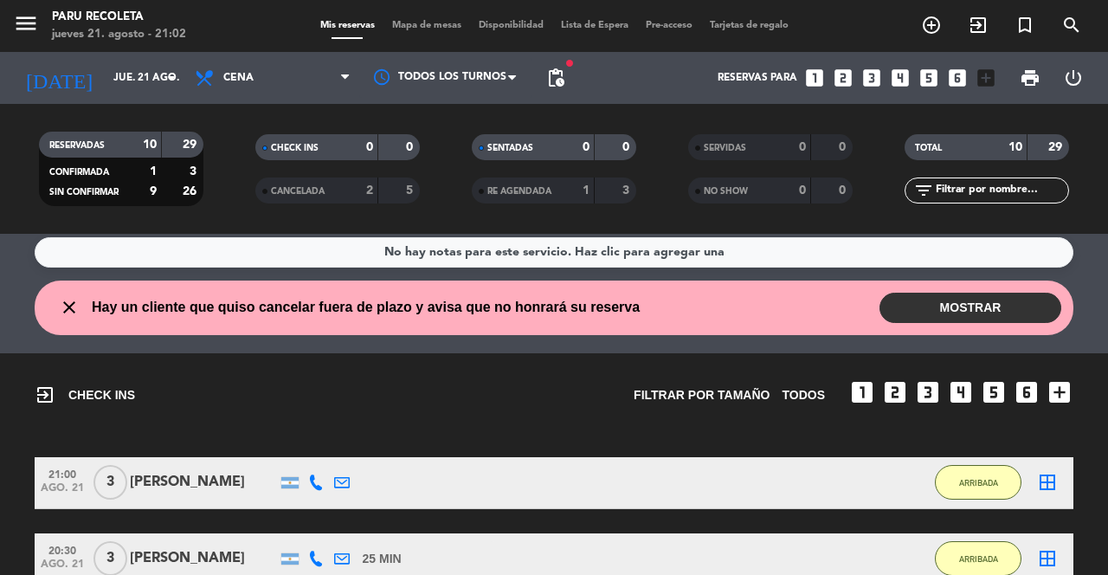
scroll to position [0, 0]
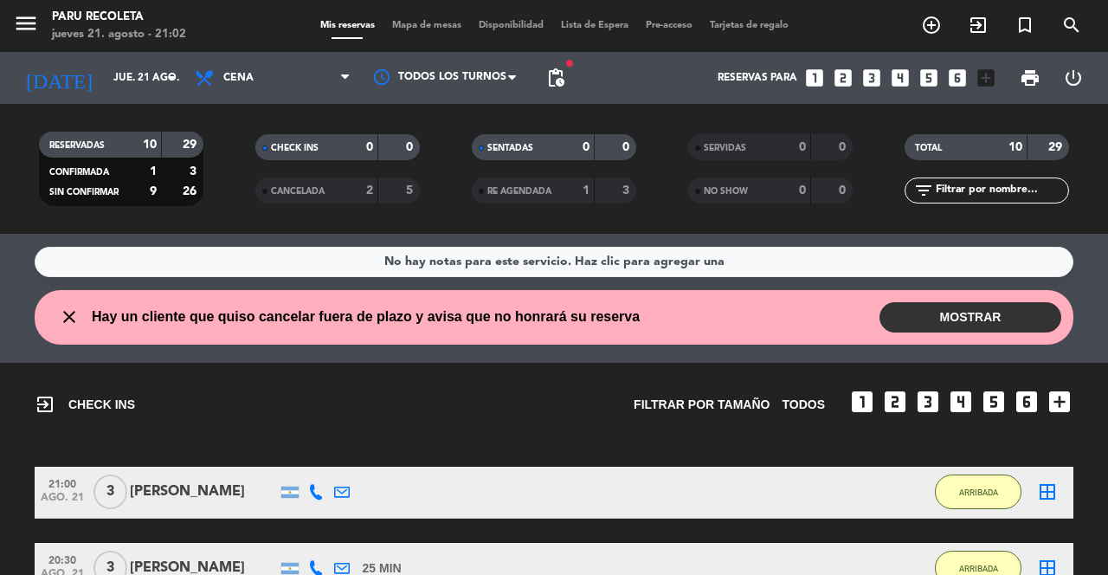
click at [993, 302] on button "MOSTRAR" at bounding box center [970, 317] width 182 height 30
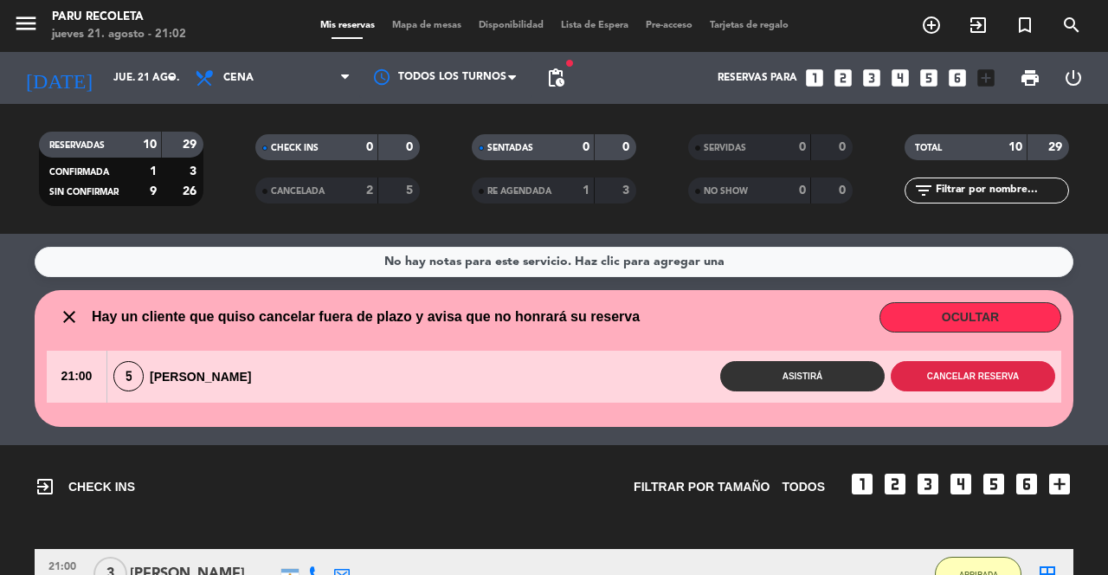
click at [983, 361] on button "Cancelar reserva" at bounding box center [972, 376] width 164 height 30
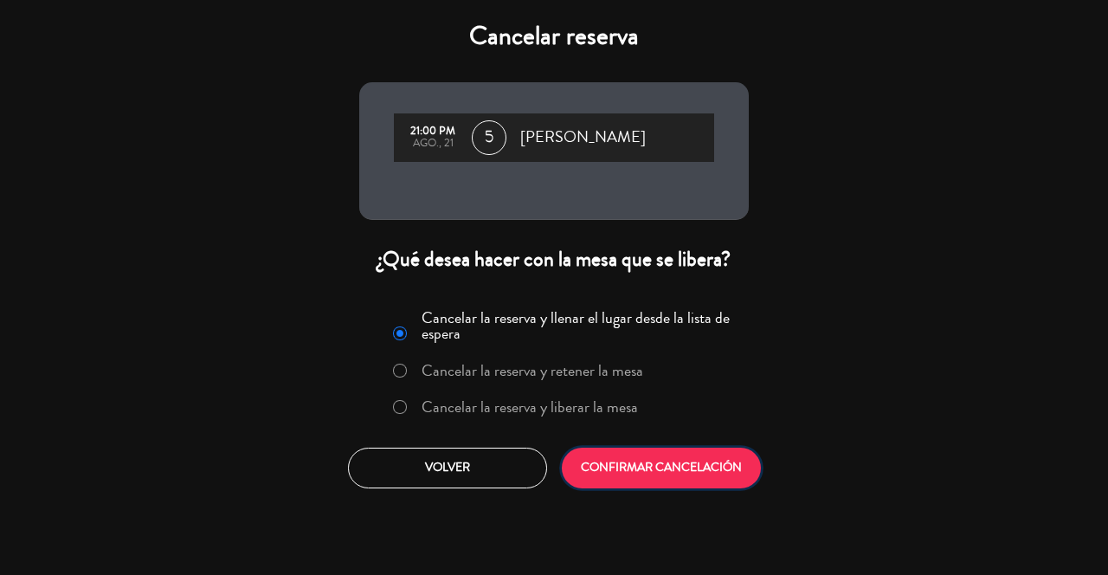
click at [707, 475] on button "CONFIRMAR CANCELACIÓN" at bounding box center [661, 467] width 199 height 41
